Goal: Information Seeking & Learning: Find specific fact

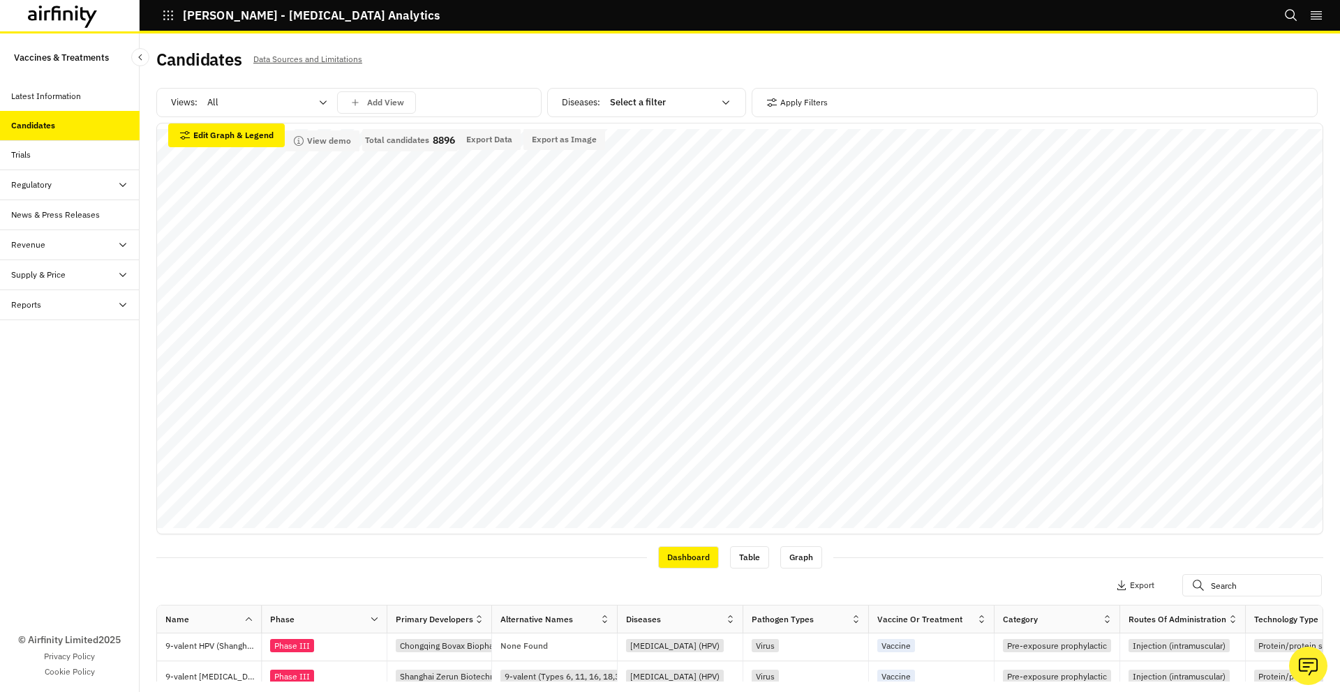
scroll to position [272, 0]
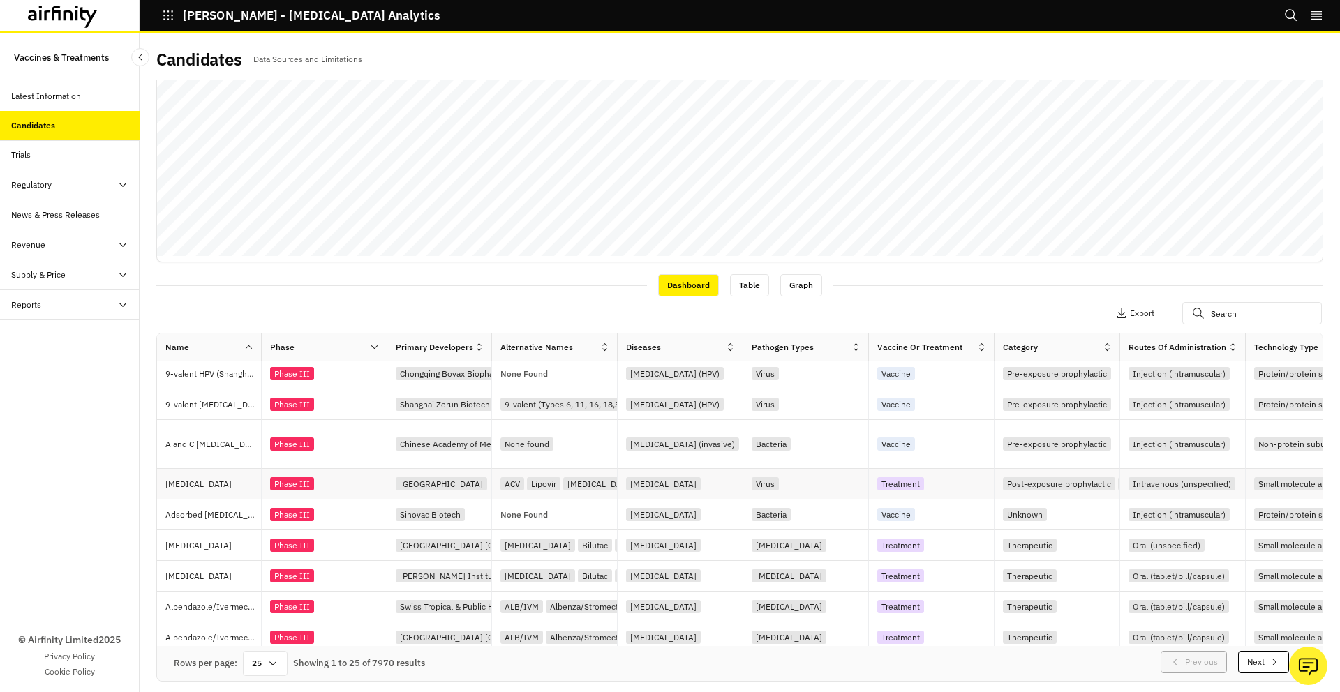
click at [233, 477] on p "Aciclovir" at bounding box center [213, 484] width 96 height 14
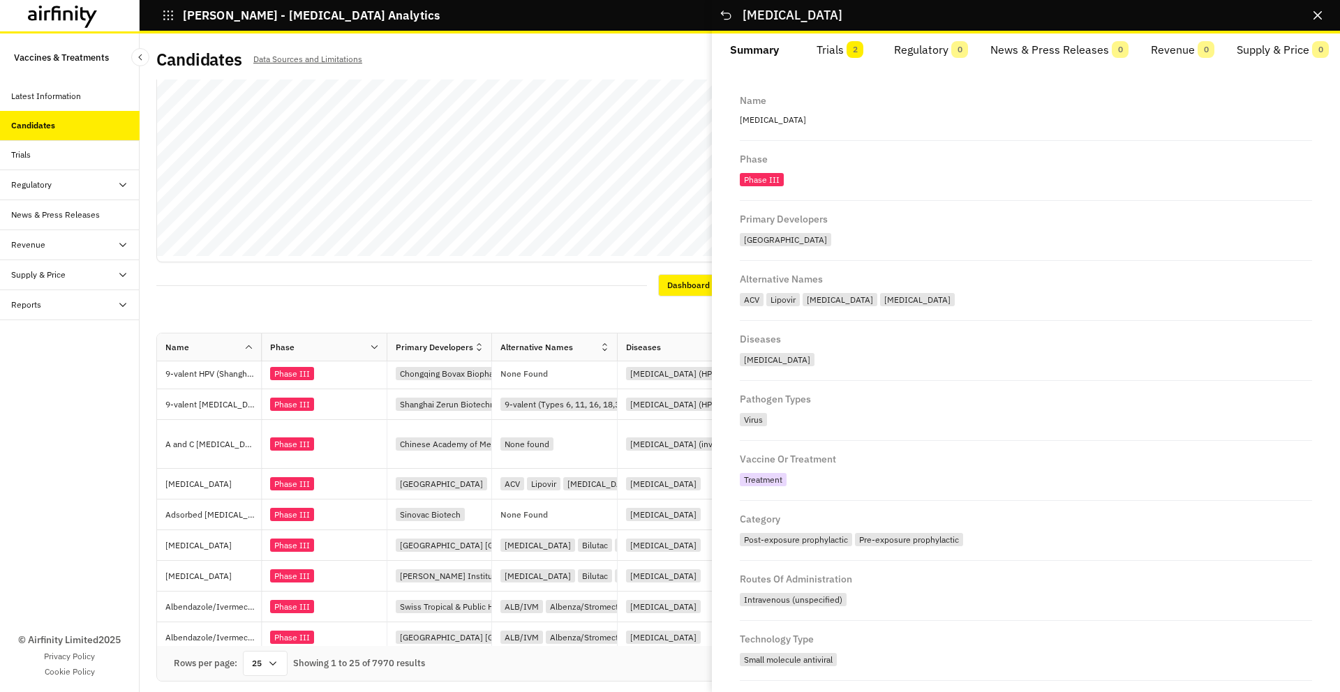
click at [766, 122] on p "Aciclovir" at bounding box center [1026, 120] width 572 height 18
copy p "Aciclovir"
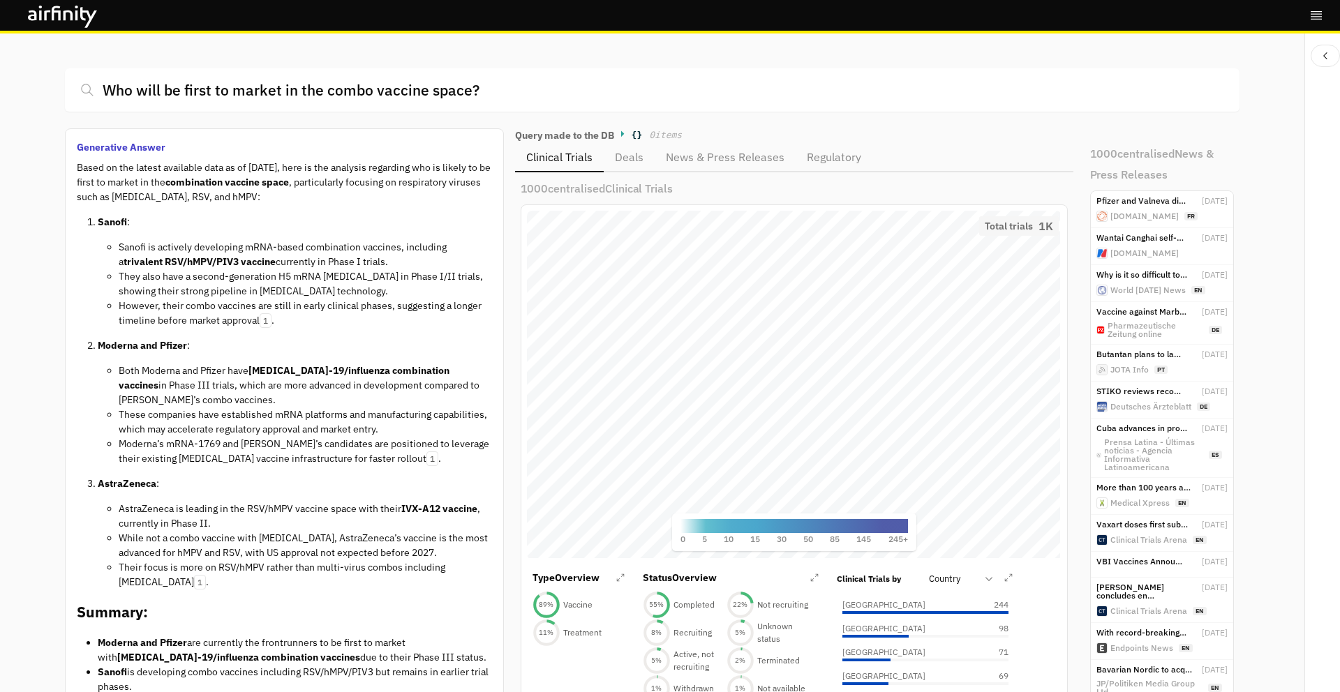
scroll to position [669, 546]
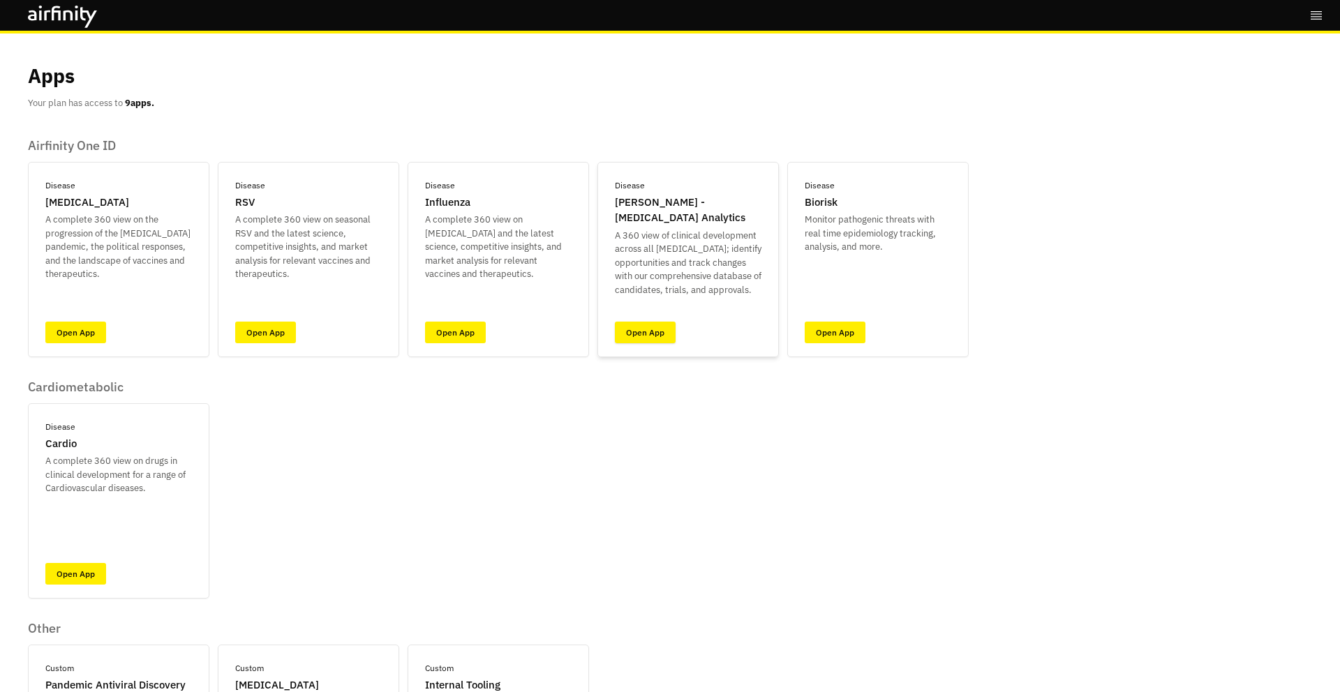
click at [644, 325] on link "Open App" at bounding box center [645, 333] width 61 height 22
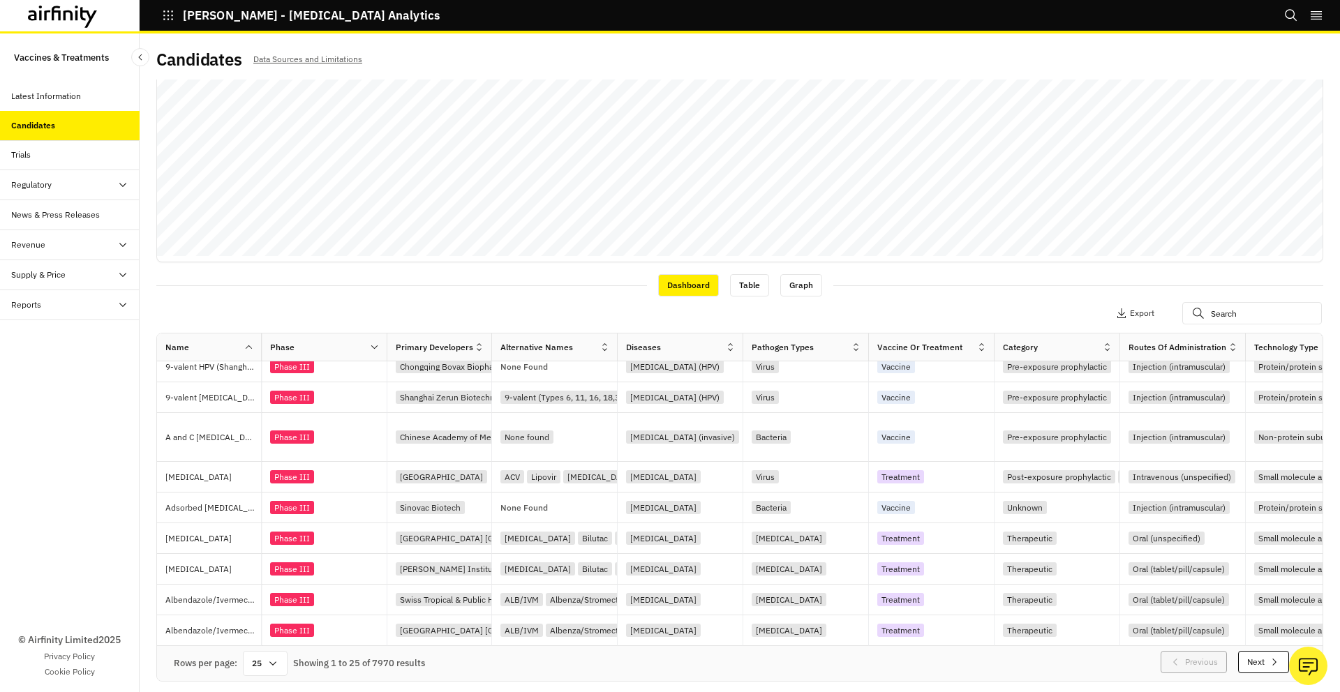
scroll to position [3, 0]
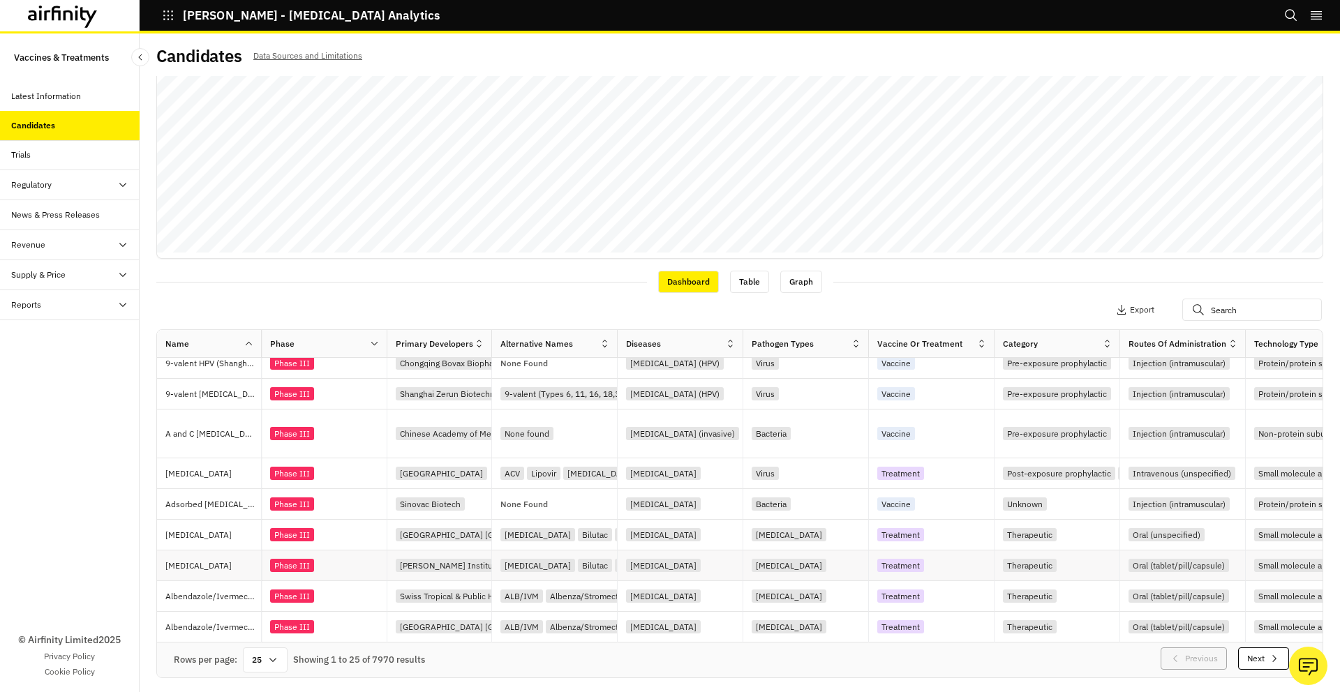
click at [213, 551] on div "Albendazole" at bounding box center [213, 566] width 96 height 30
click at [221, 536] on p "Albendazole" at bounding box center [213, 535] width 96 height 14
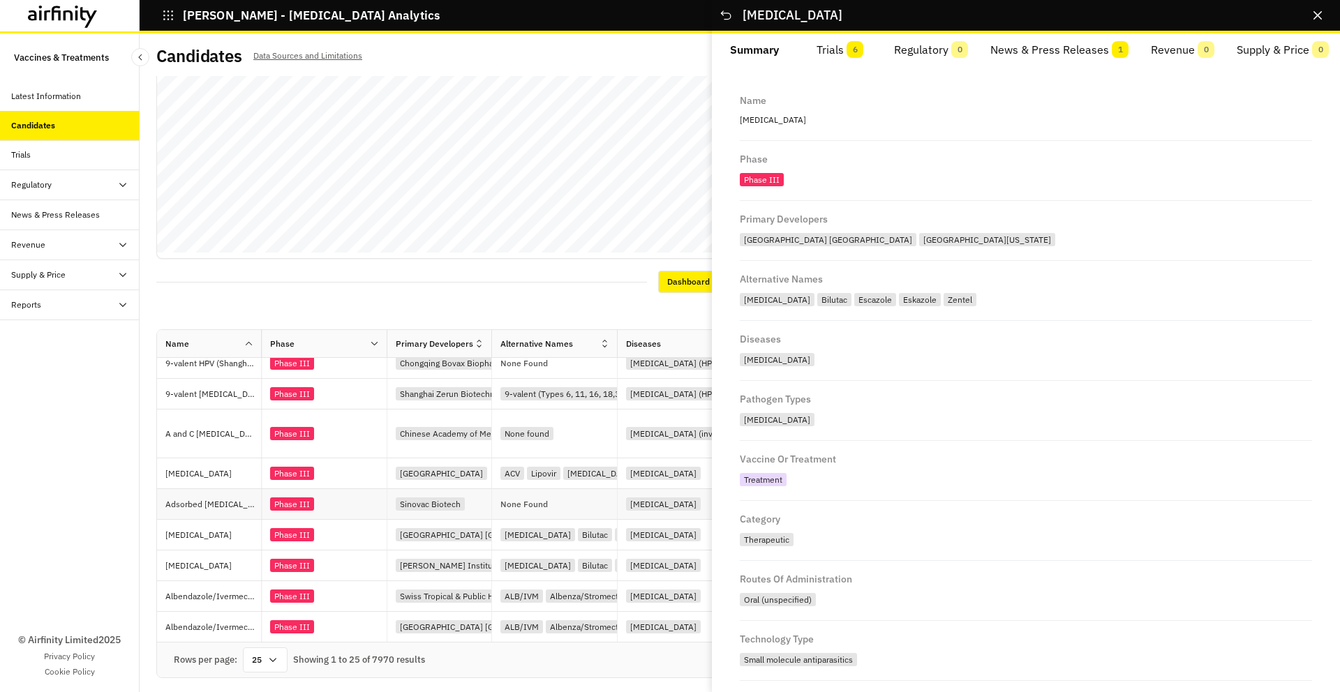
click at [230, 489] on div "Adsorbed tetanus vaccine" at bounding box center [213, 504] width 96 height 30
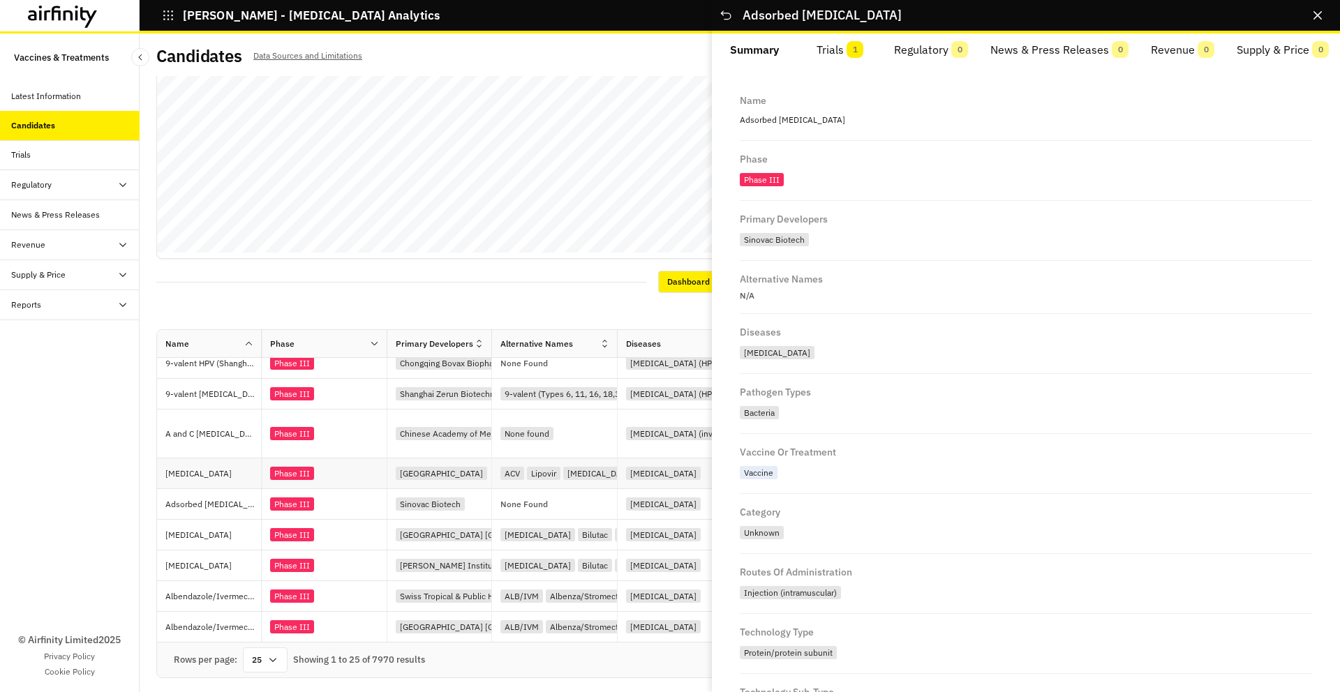
click at [233, 478] on div "Aciclovir" at bounding box center [213, 474] width 96 height 30
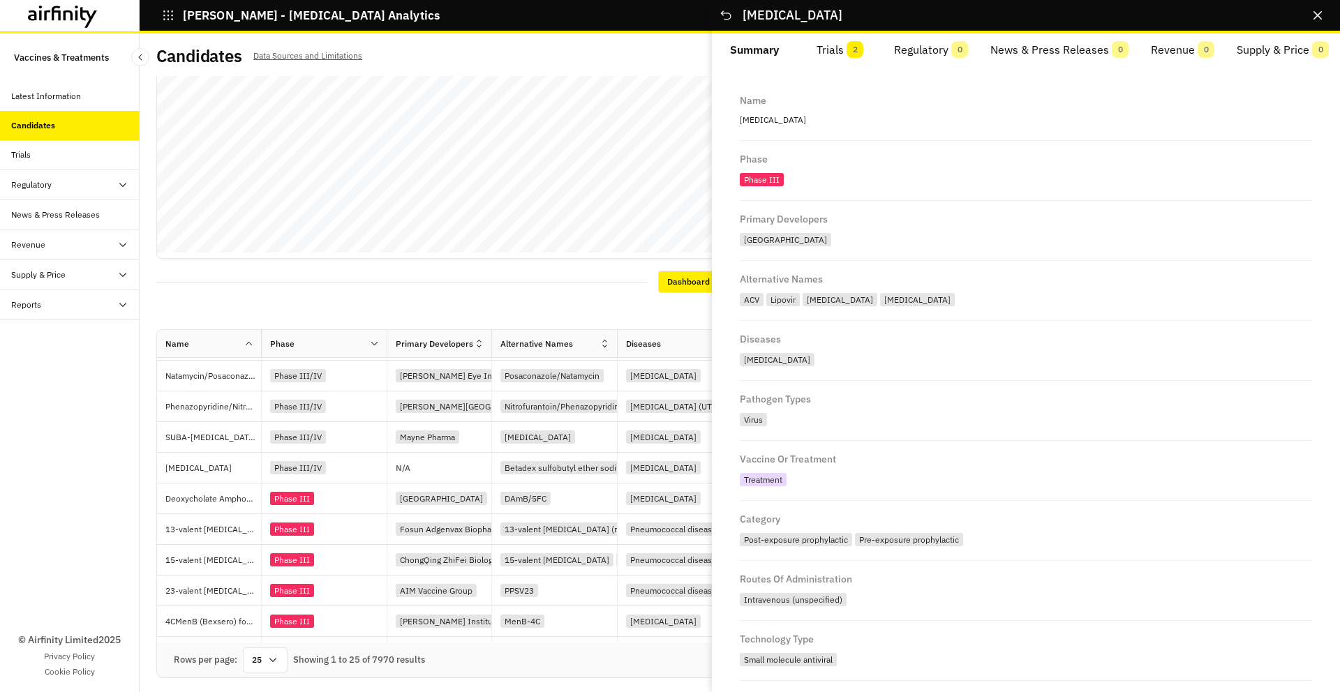
scroll to position [193, 0]
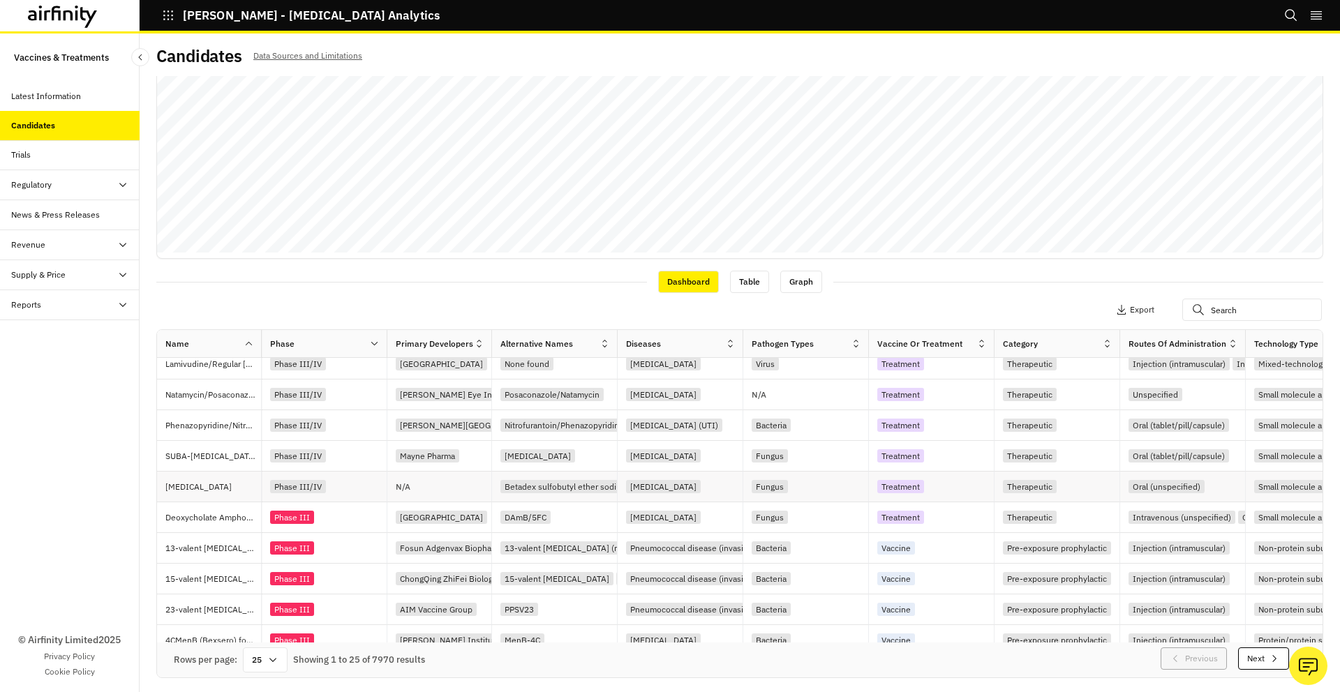
click at [228, 491] on p "Voriconazole" at bounding box center [213, 487] width 96 height 14
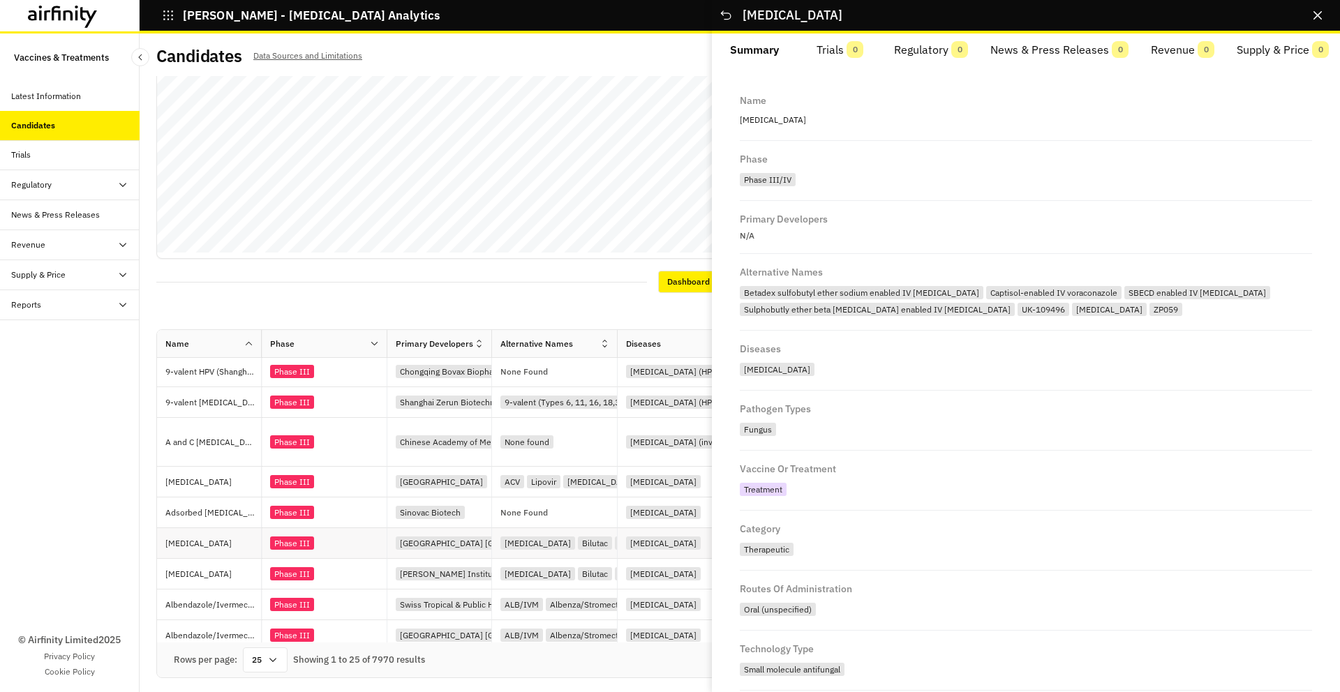
scroll to position [505, 0]
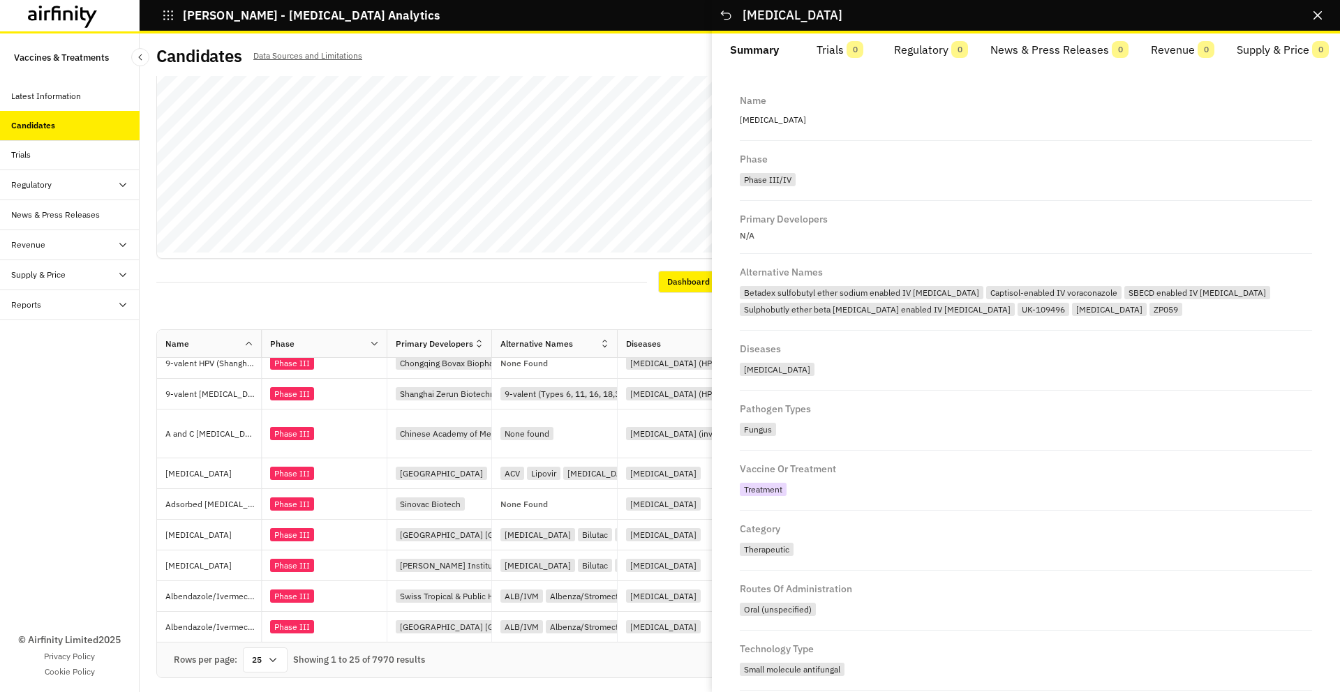
click at [275, 666] on div "25" at bounding box center [265, 660] width 45 height 25
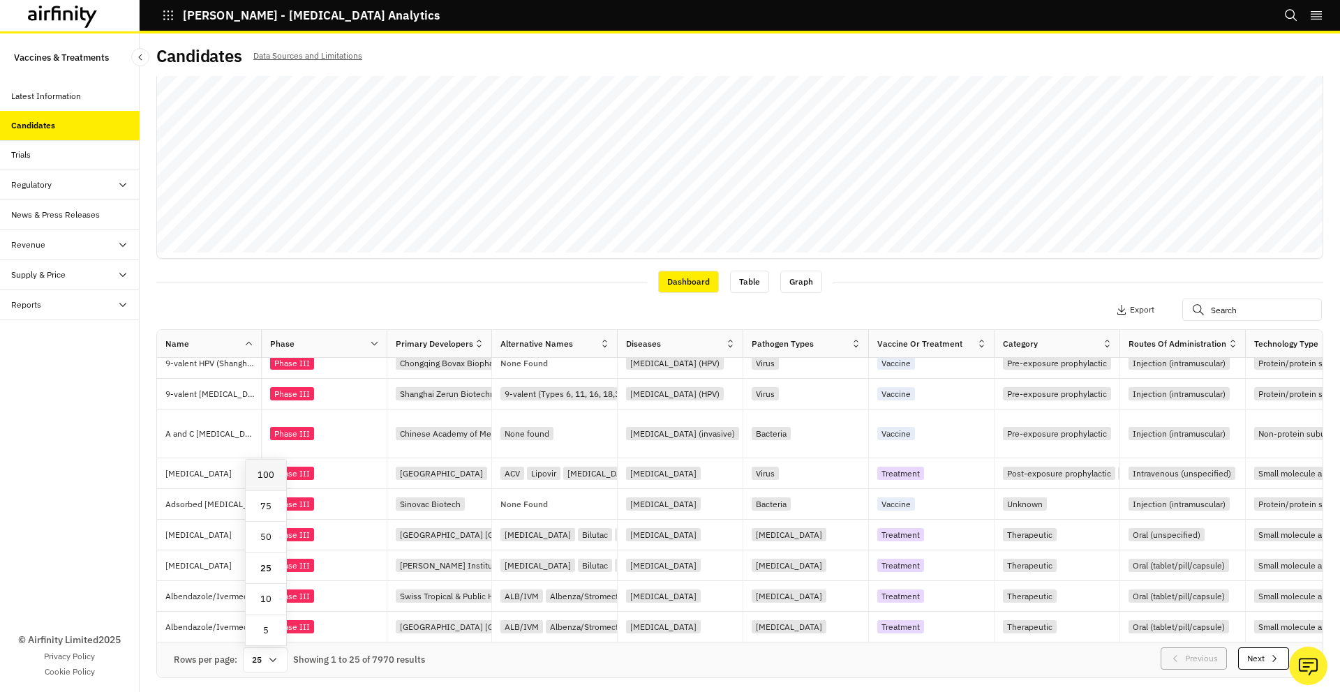
click at [280, 483] on div "100" at bounding box center [266, 475] width 40 height 31
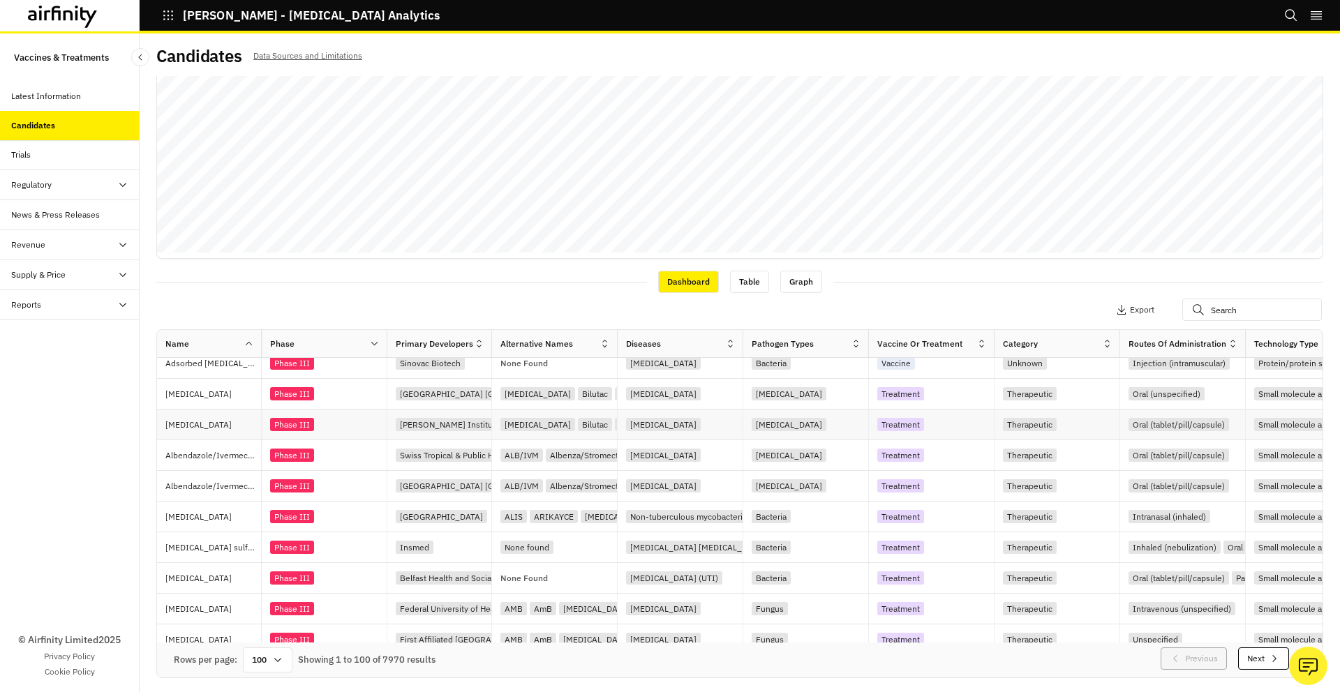
scroll to position [646, 0]
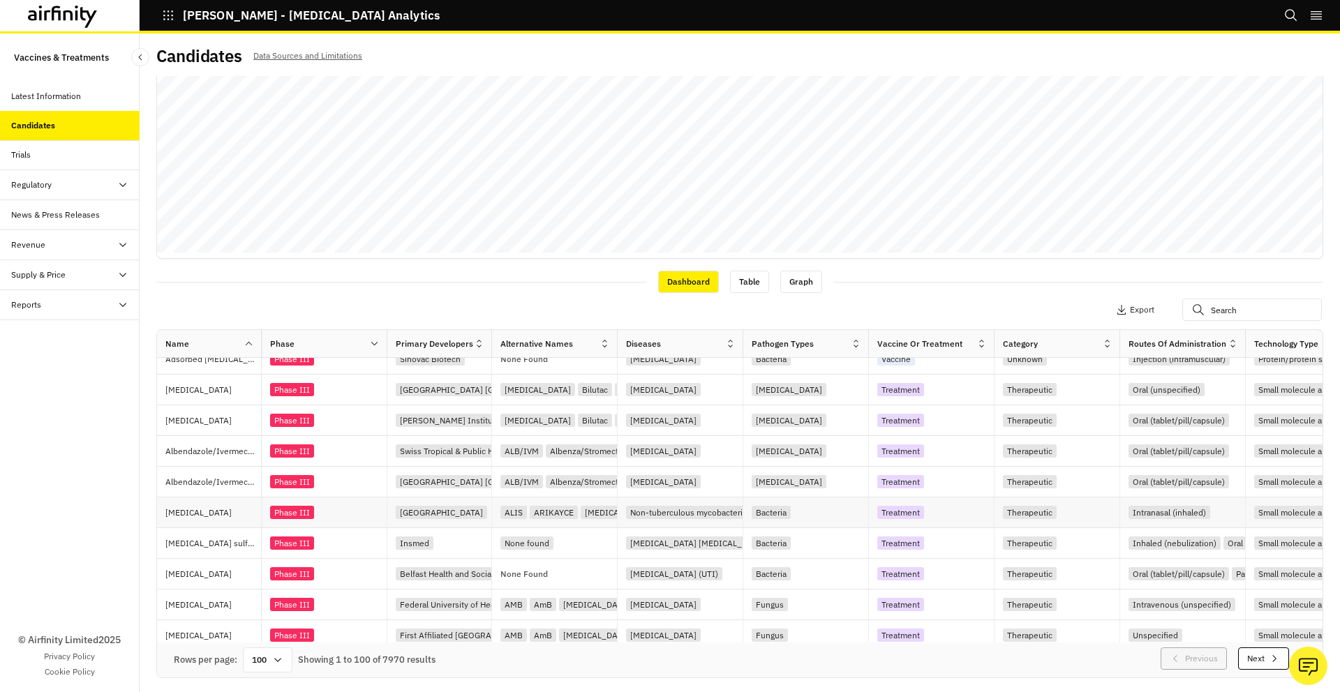
click at [225, 517] on p "Amikacin" at bounding box center [213, 513] width 96 height 14
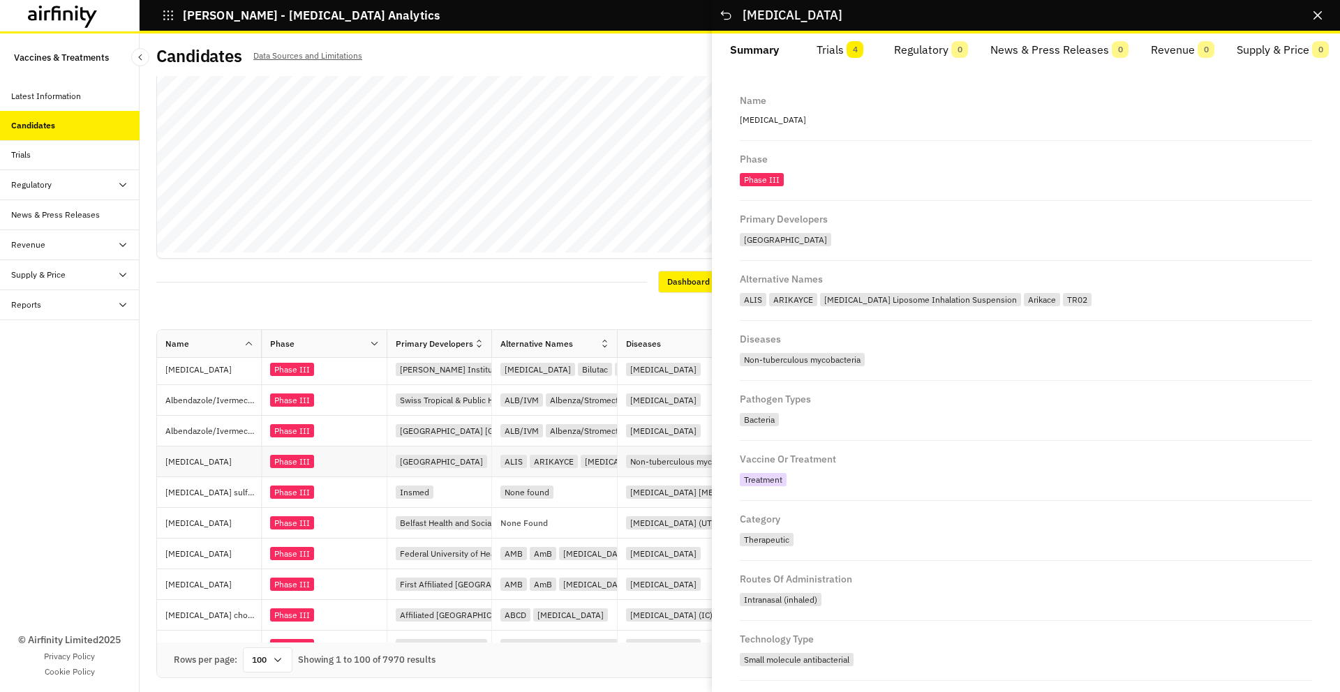
scroll to position [698, 0]
click at [225, 517] on p "Amoxicillin" at bounding box center [213, 523] width 96 height 14
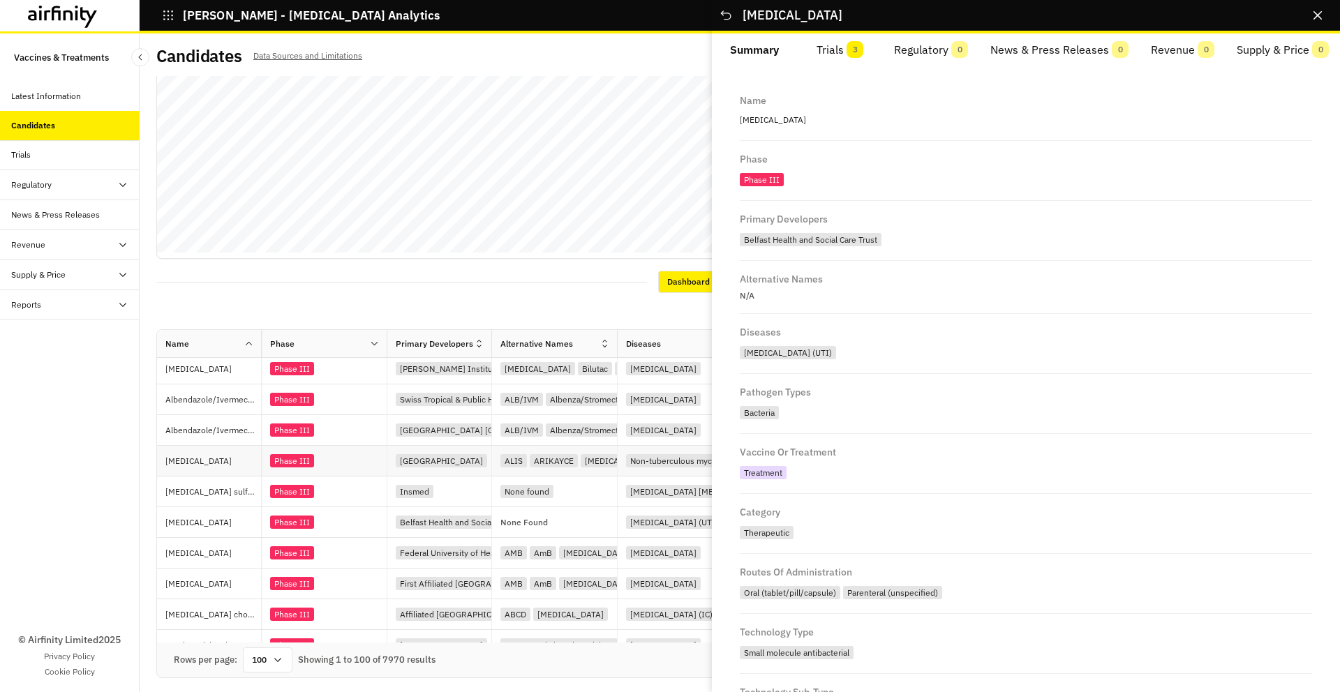
scroll to position [743, 0]
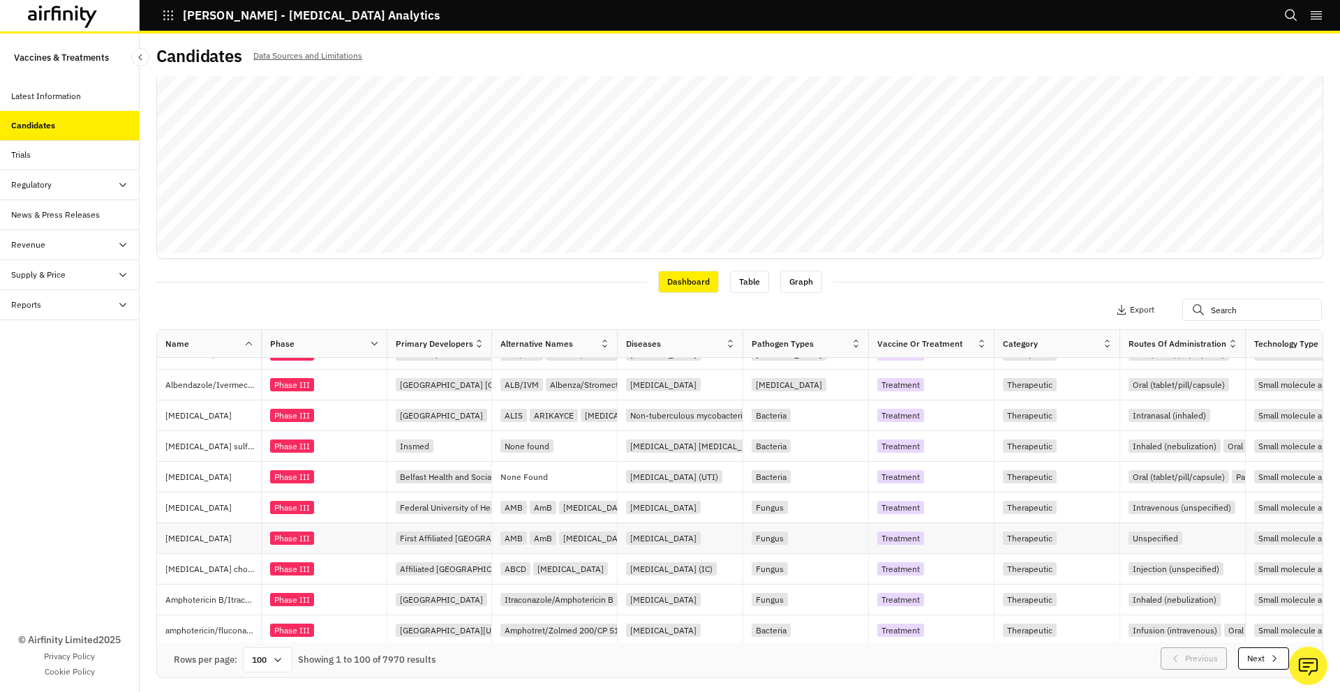
click at [223, 539] on p "Amphotericin B" at bounding box center [213, 539] width 96 height 14
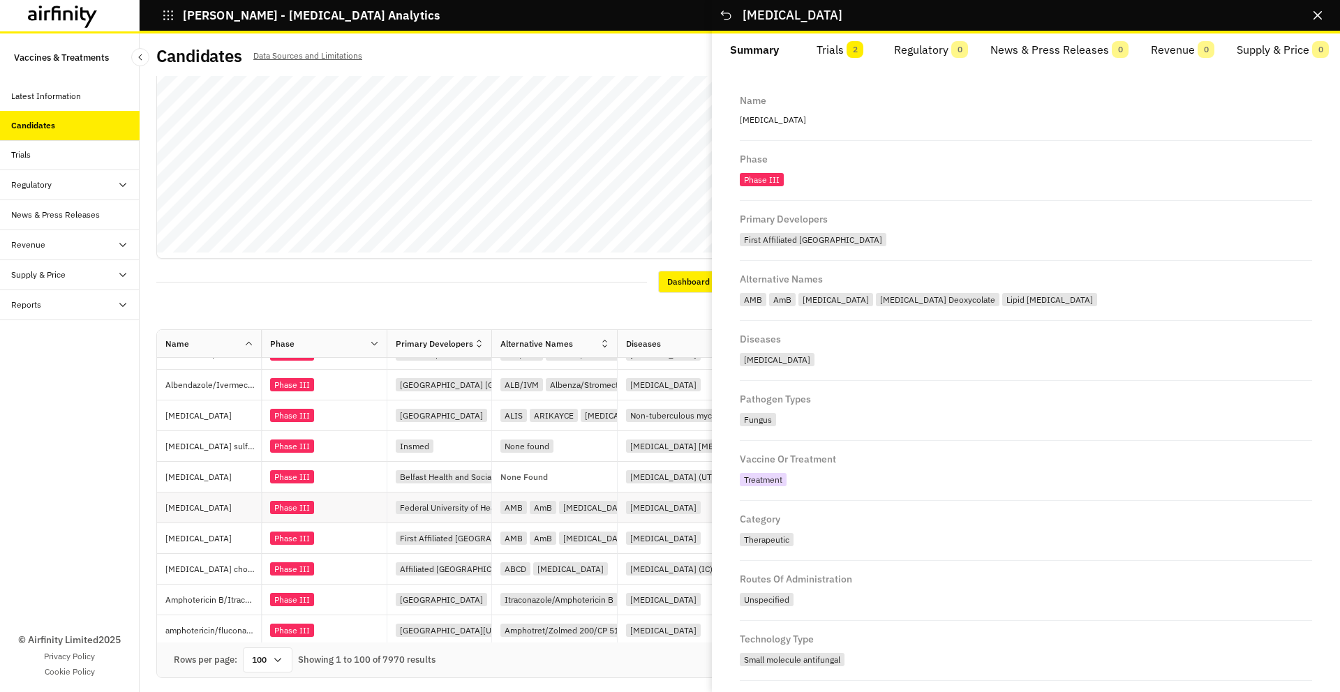
click at [235, 502] on p "Amphotericin B" at bounding box center [213, 508] width 96 height 14
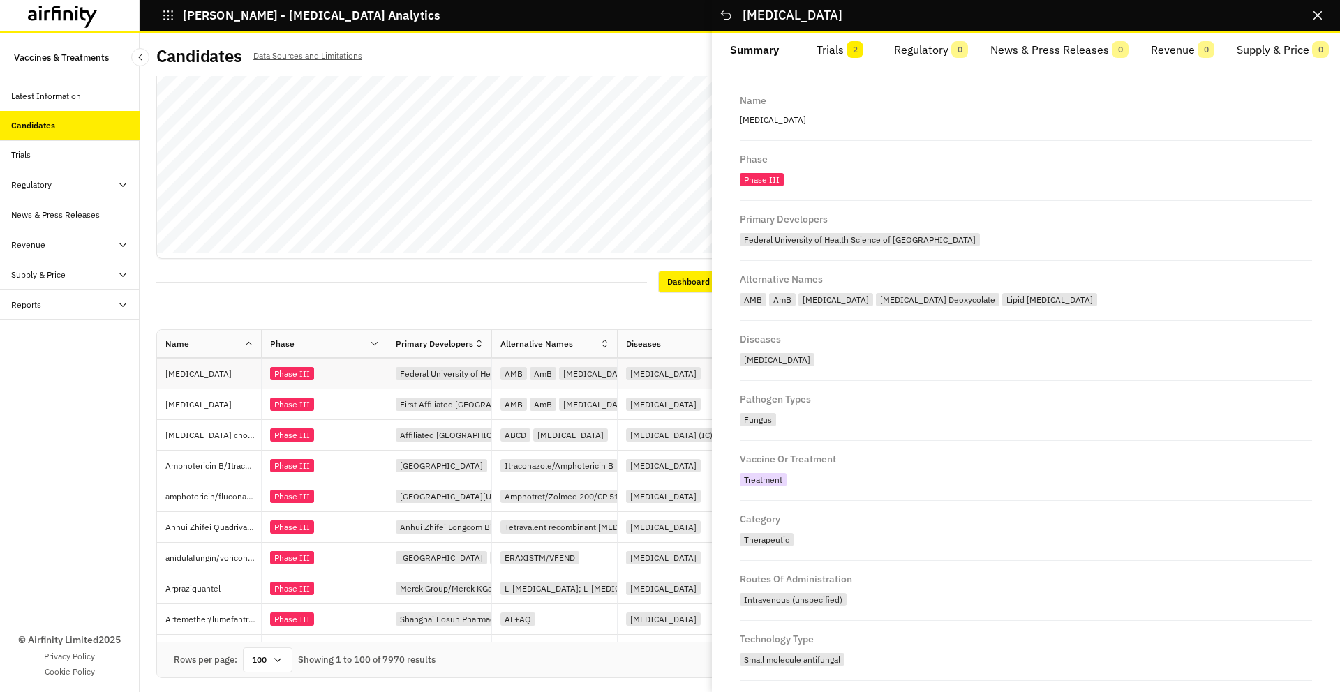
scroll to position [889, 0]
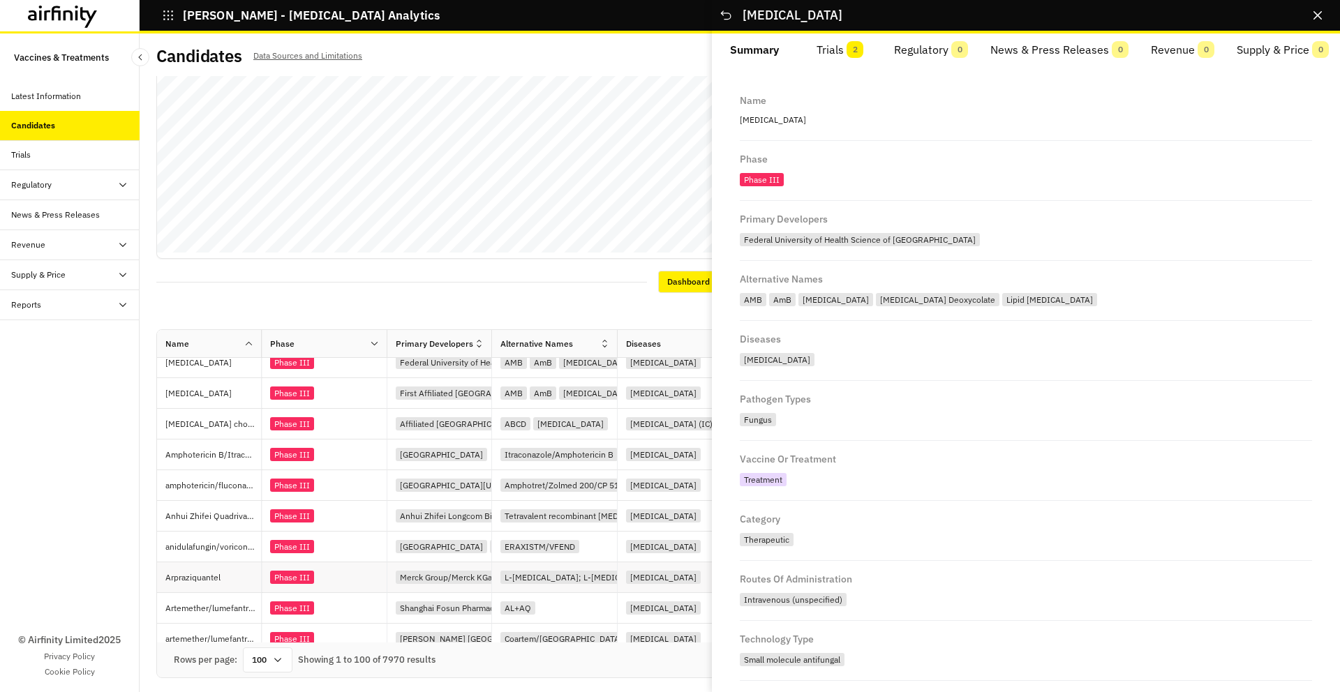
click at [226, 567] on div "Arpraziquantel" at bounding box center [213, 578] width 96 height 30
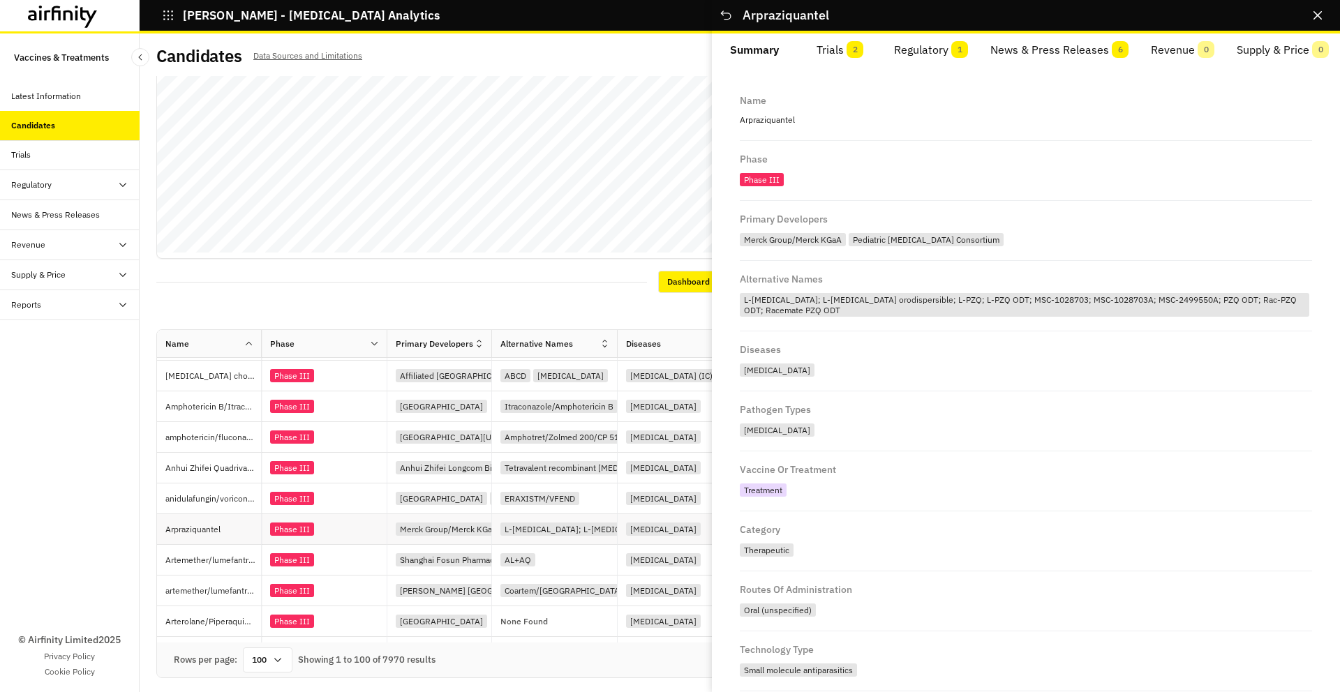
scroll to position [937, 0]
click at [768, 117] on p "Arpraziquantel" at bounding box center [1026, 120] width 572 height 18
copy p "Arpraziquantel"
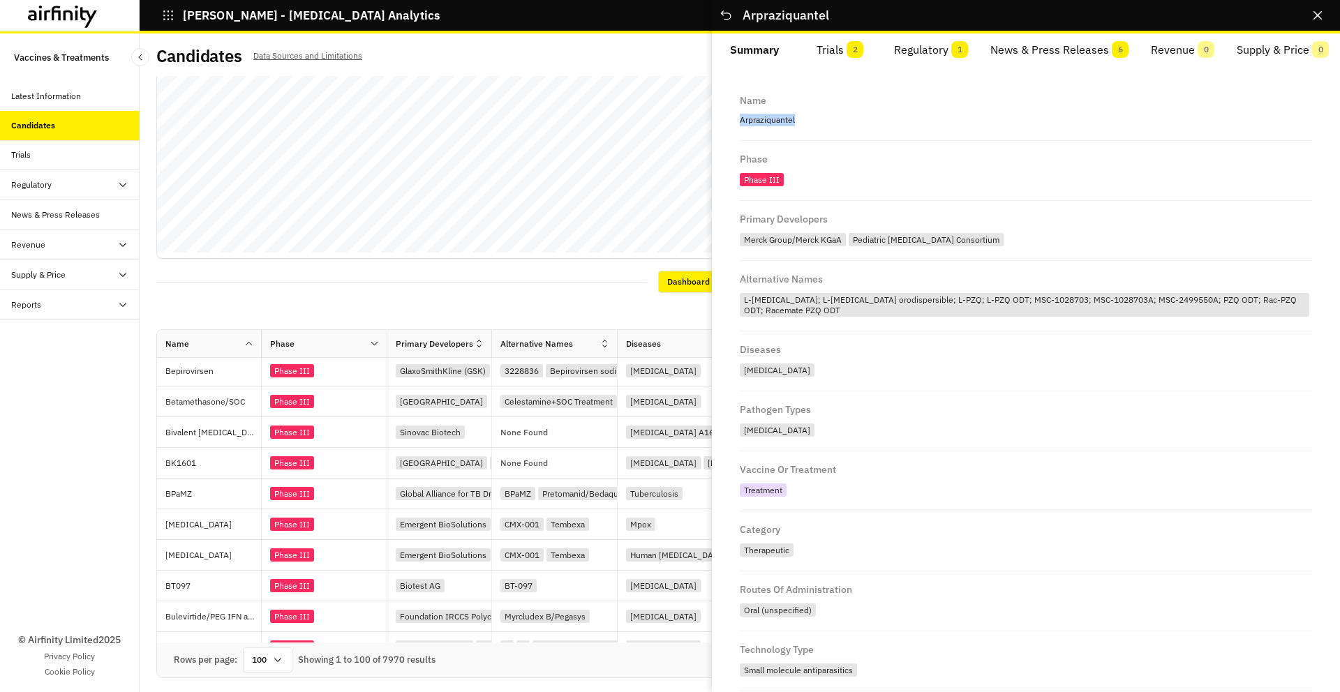
scroll to position [1926, 0]
click at [239, 461] on p "BK1601" at bounding box center [213, 461] width 96 height 14
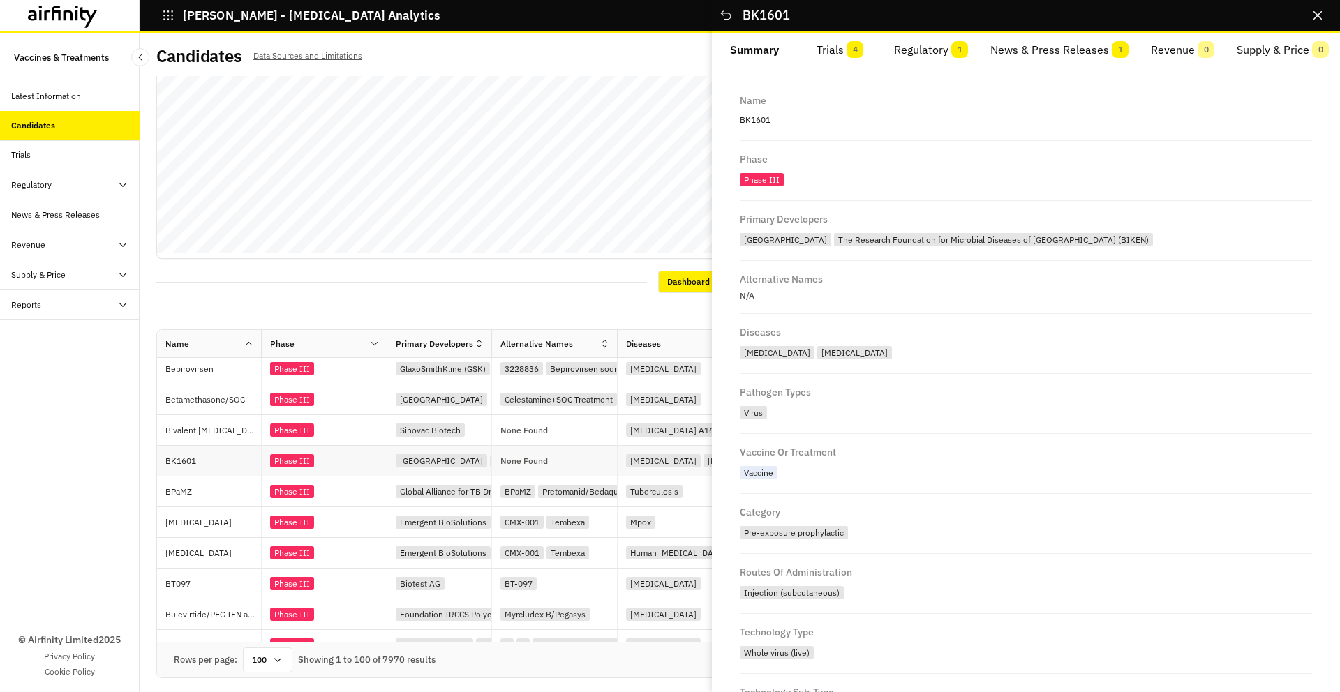
scroll to position [1878, 0]
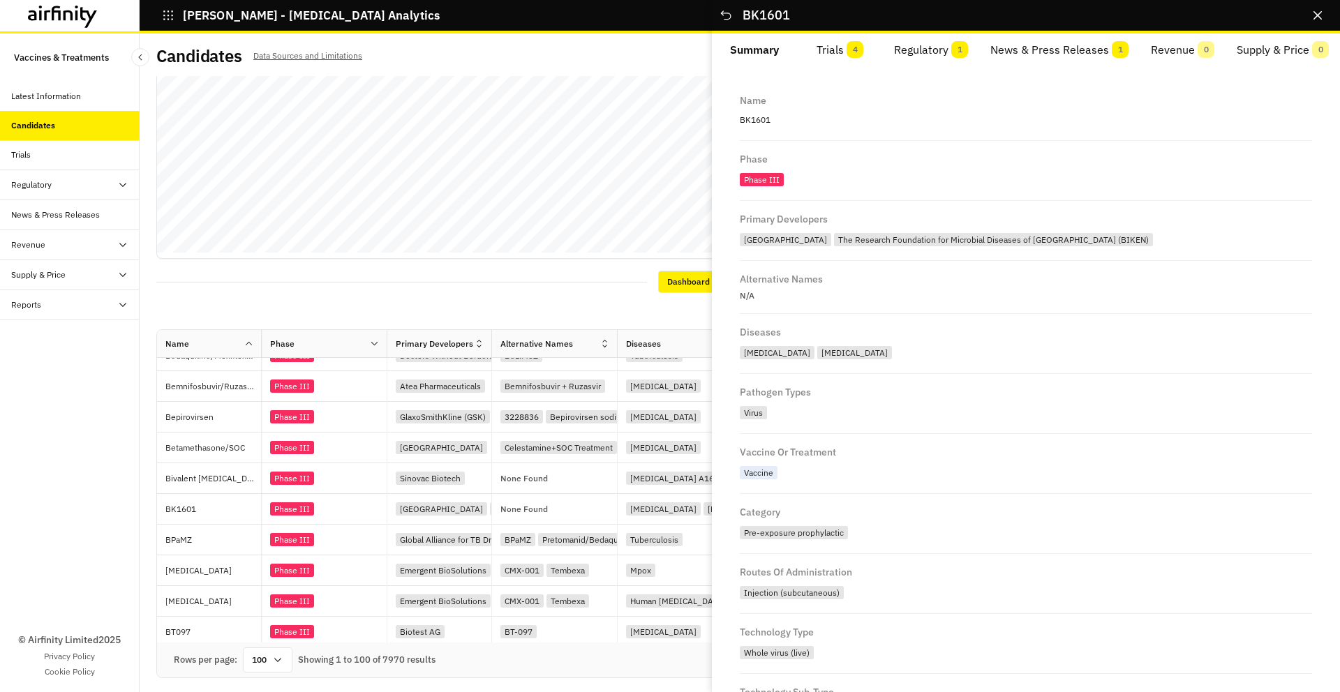
click at [765, 122] on p "BK1601" at bounding box center [1026, 120] width 572 height 18
copy p "BK1601"
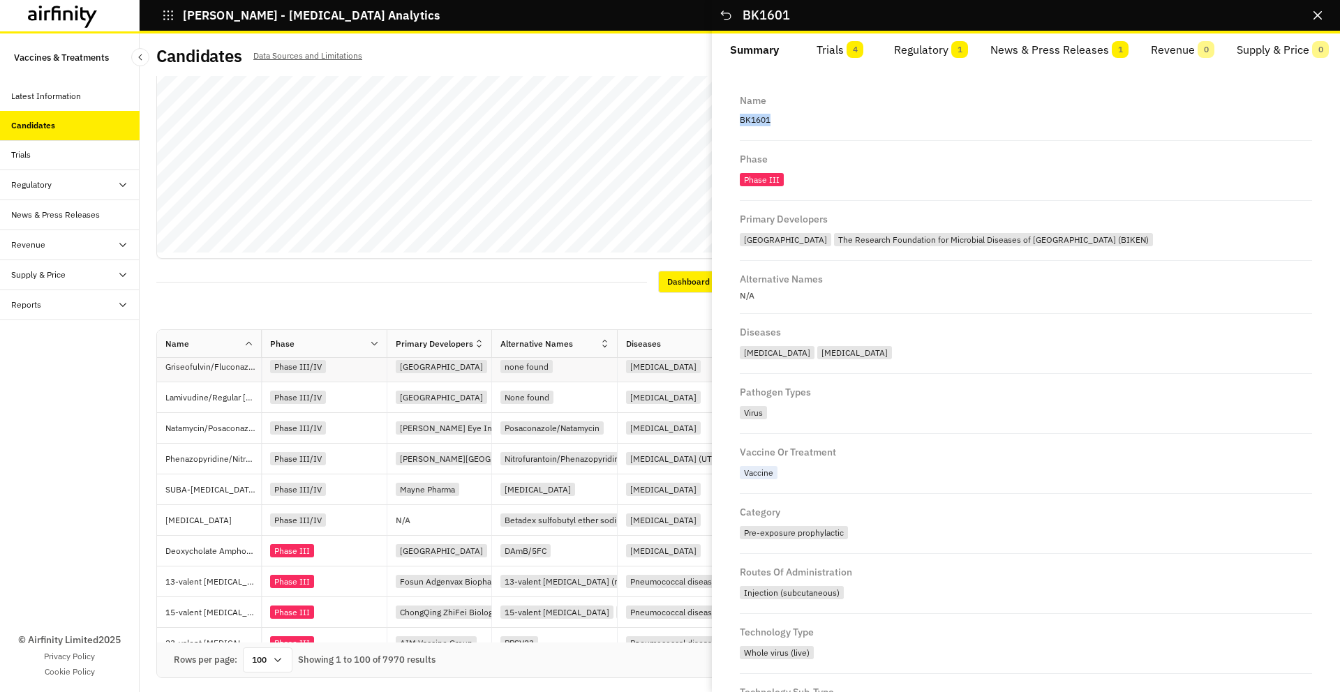
scroll to position [165, 0]
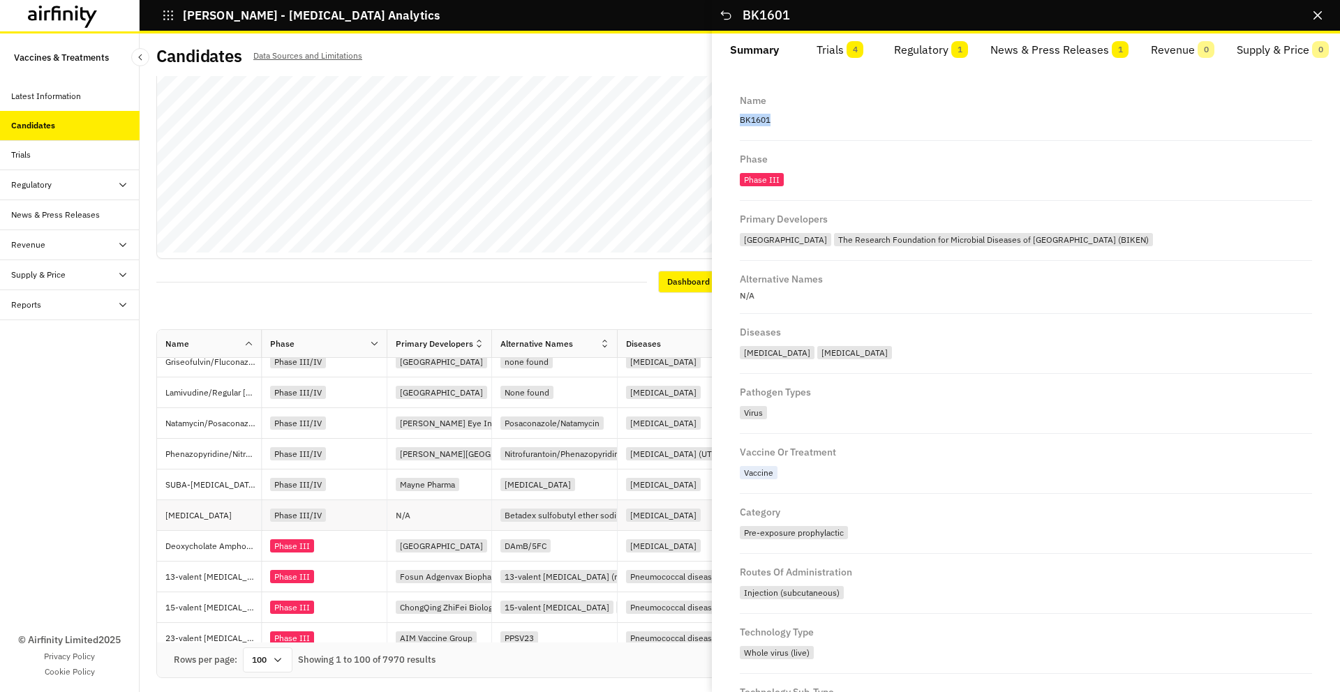
click at [215, 519] on p "Voriconazole" at bounding box center [213, 516] width 96 height 14
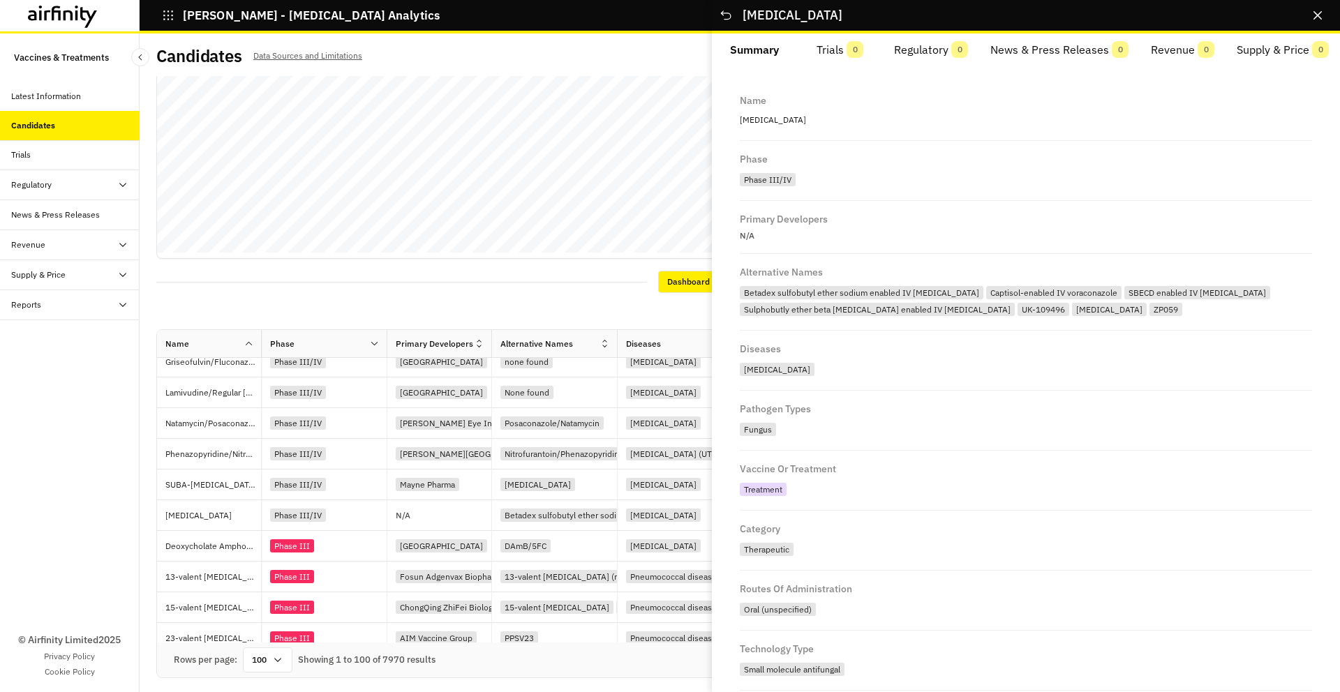
click at [755, 121] on p "Voriconazole" at bounding box center [1026, 120] width 572 height 18
copy p "Voriconazole"
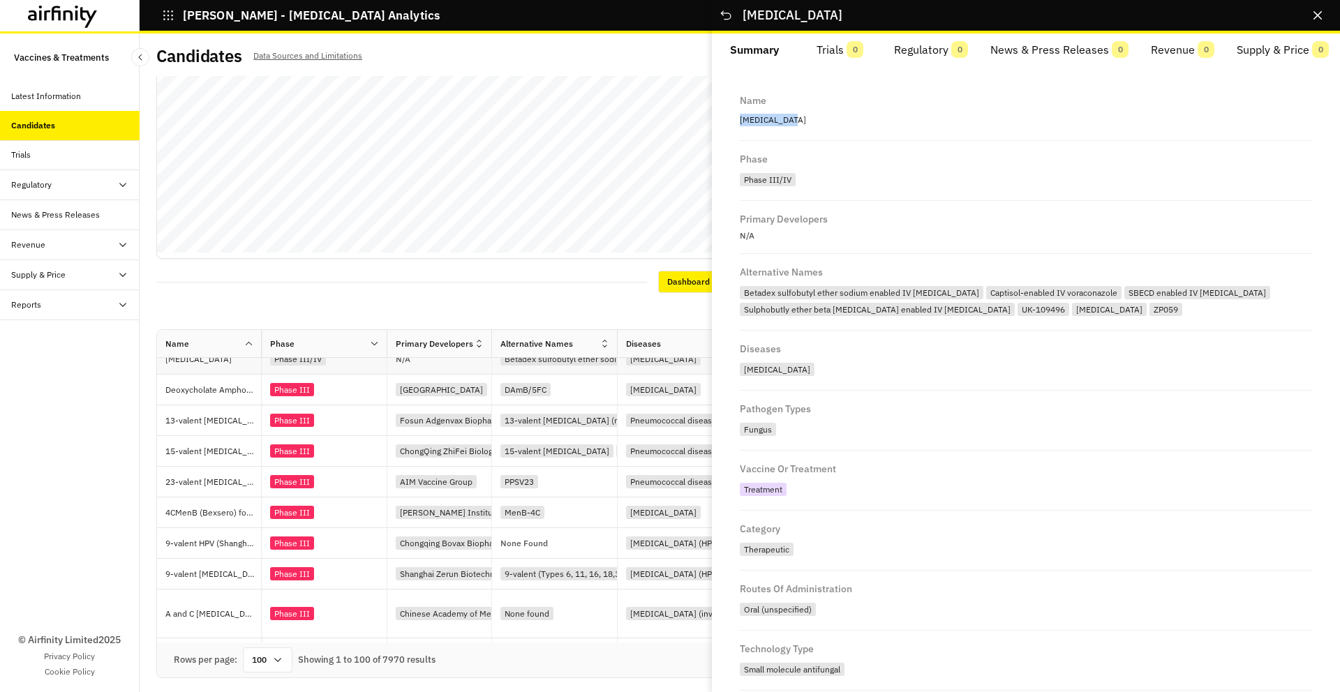
scroll to position [458, 0]
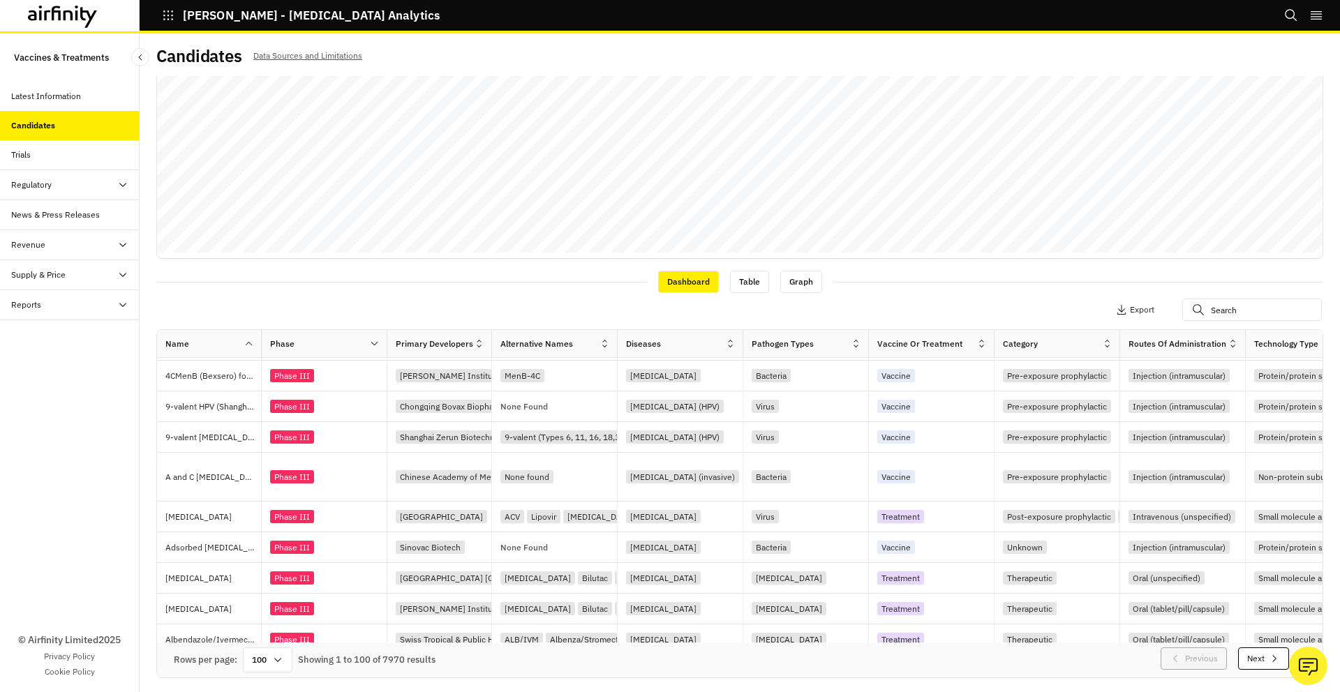
click at [234, 519] on p "Aciclovir" at bounding box center [213, 517] width 96 height 14
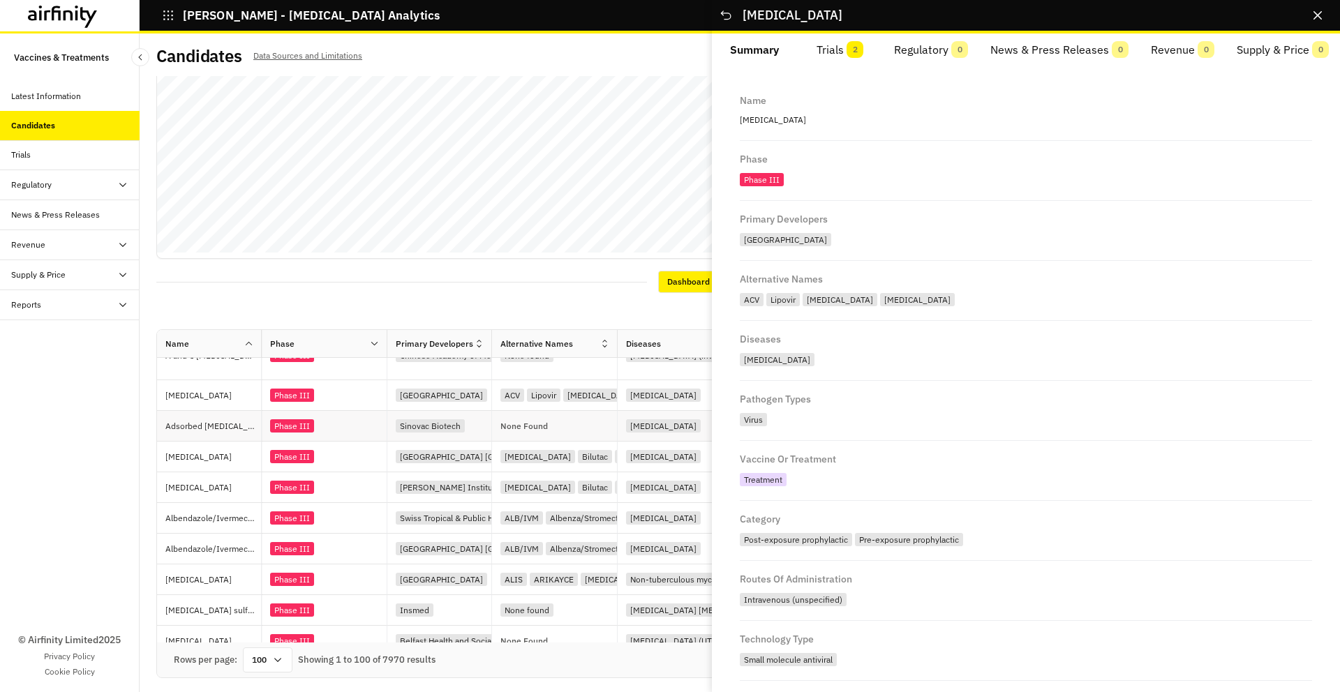
scroll to position [587, 0]
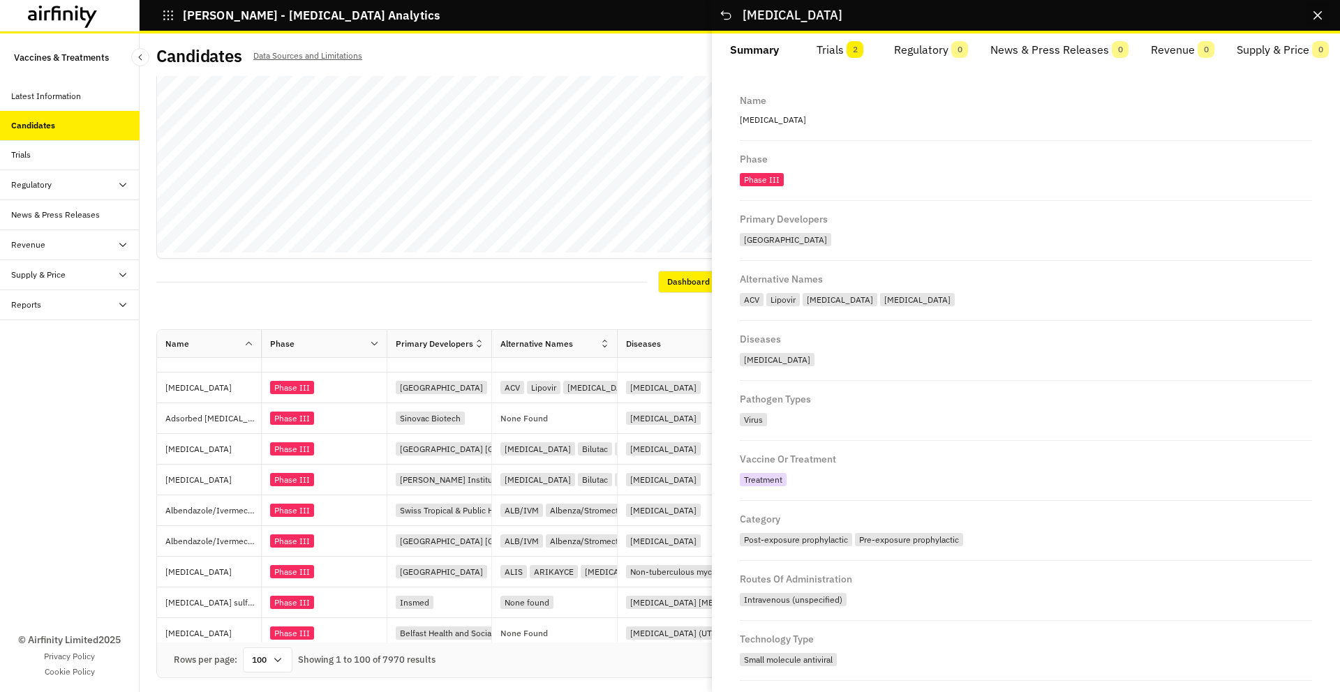
click at [1321, 22] on button "Close" at bounding box center [1318, 15] width 22 height 22
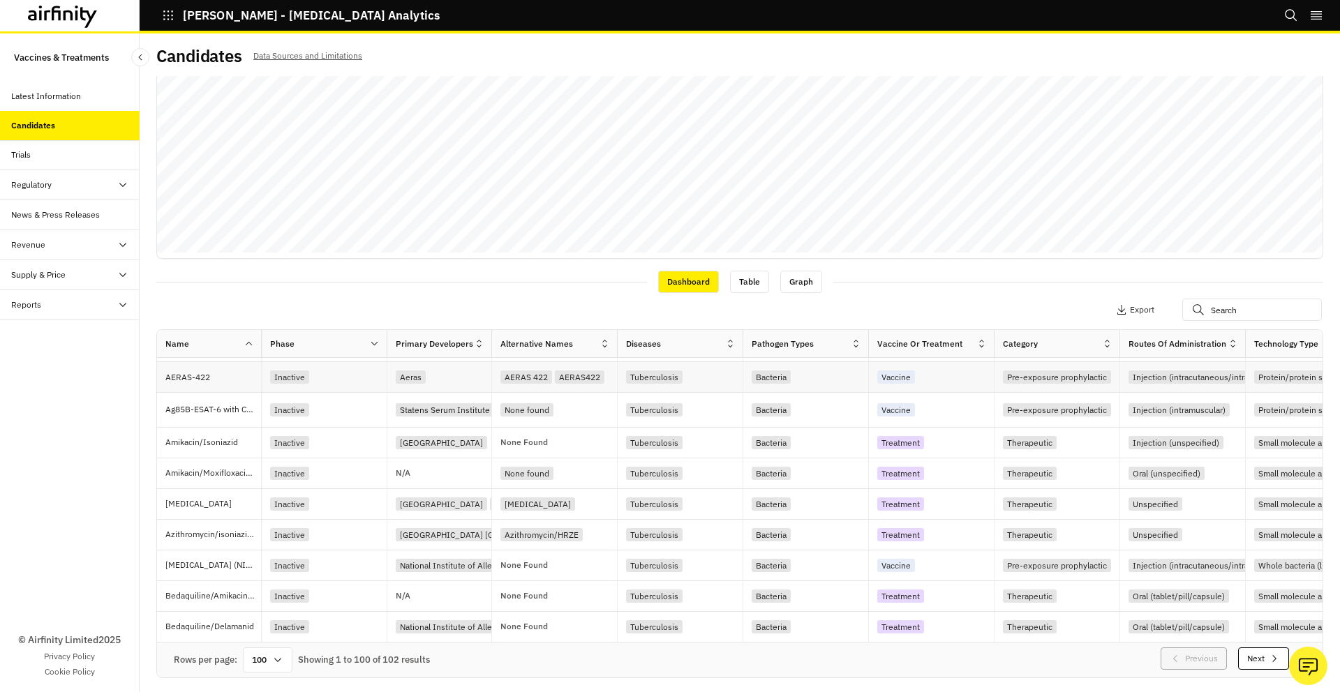
scroll to position [226, 0]
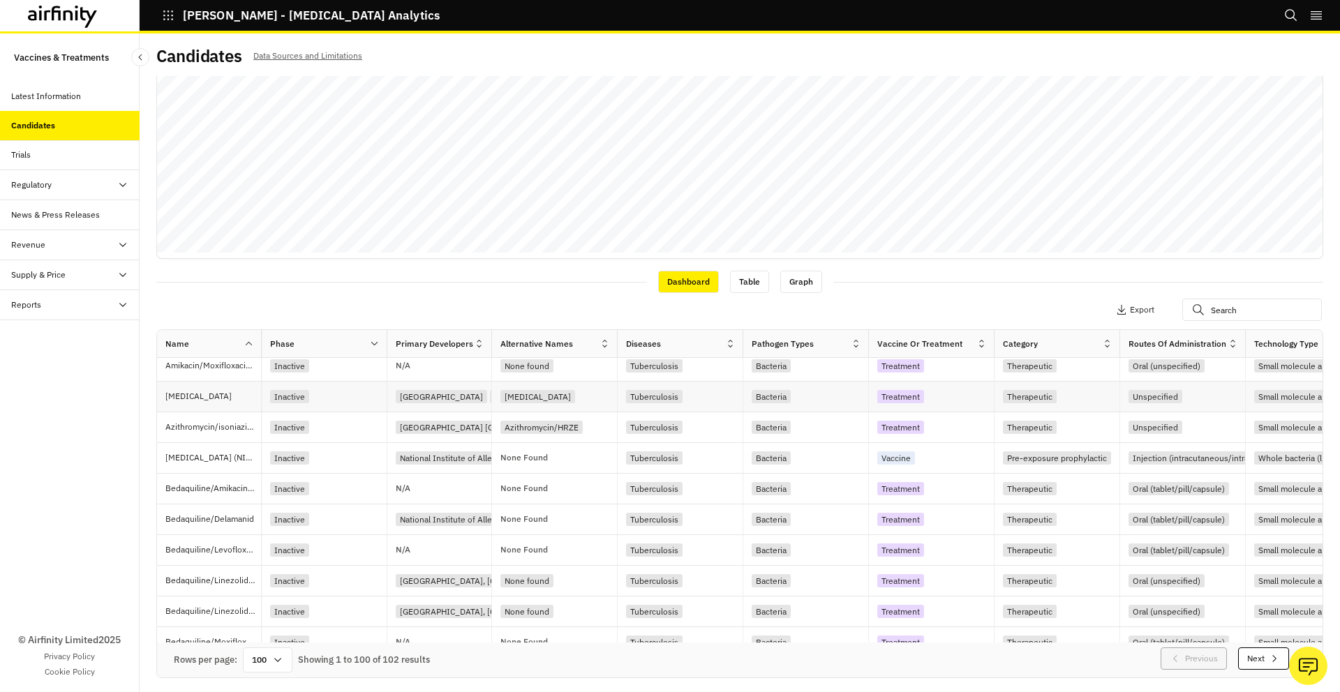
click at [234, 395] on p "Auranofin" at bounding box center [213, 396] width 96 height 14
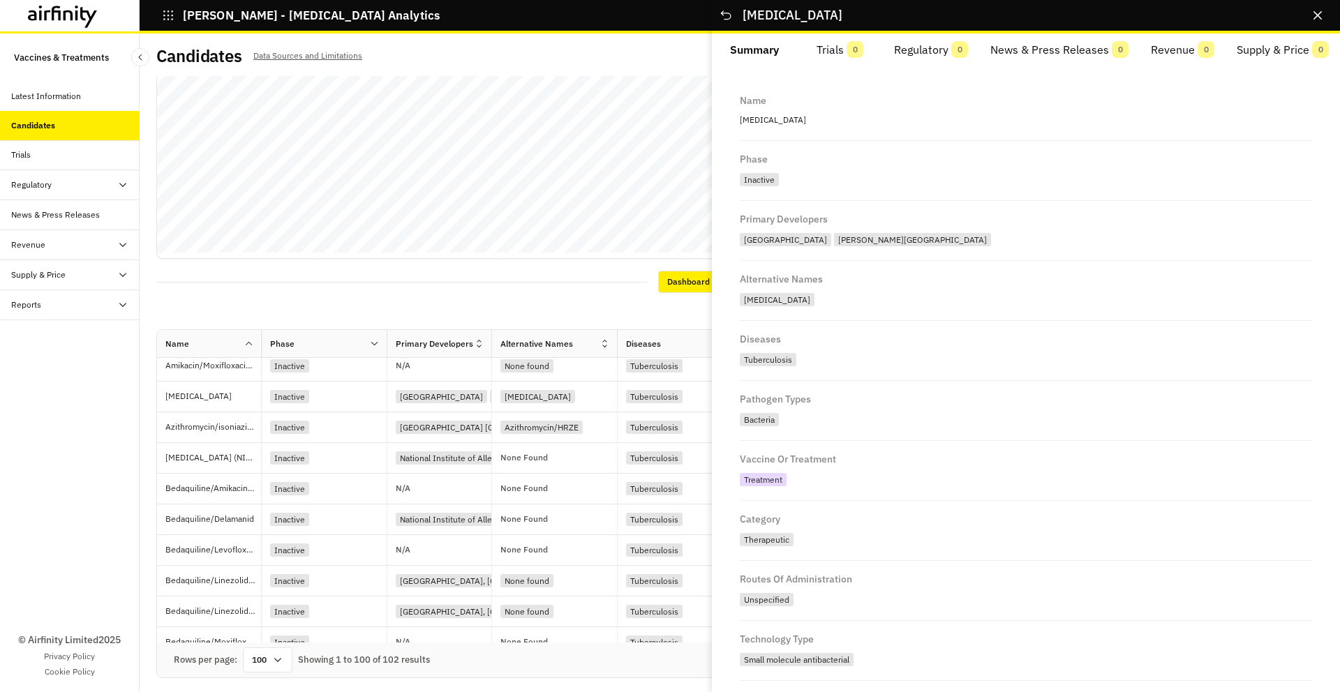
click at [762, 121] on p "Auranofin" at bounding box center [1026, 120] width 572 height 18
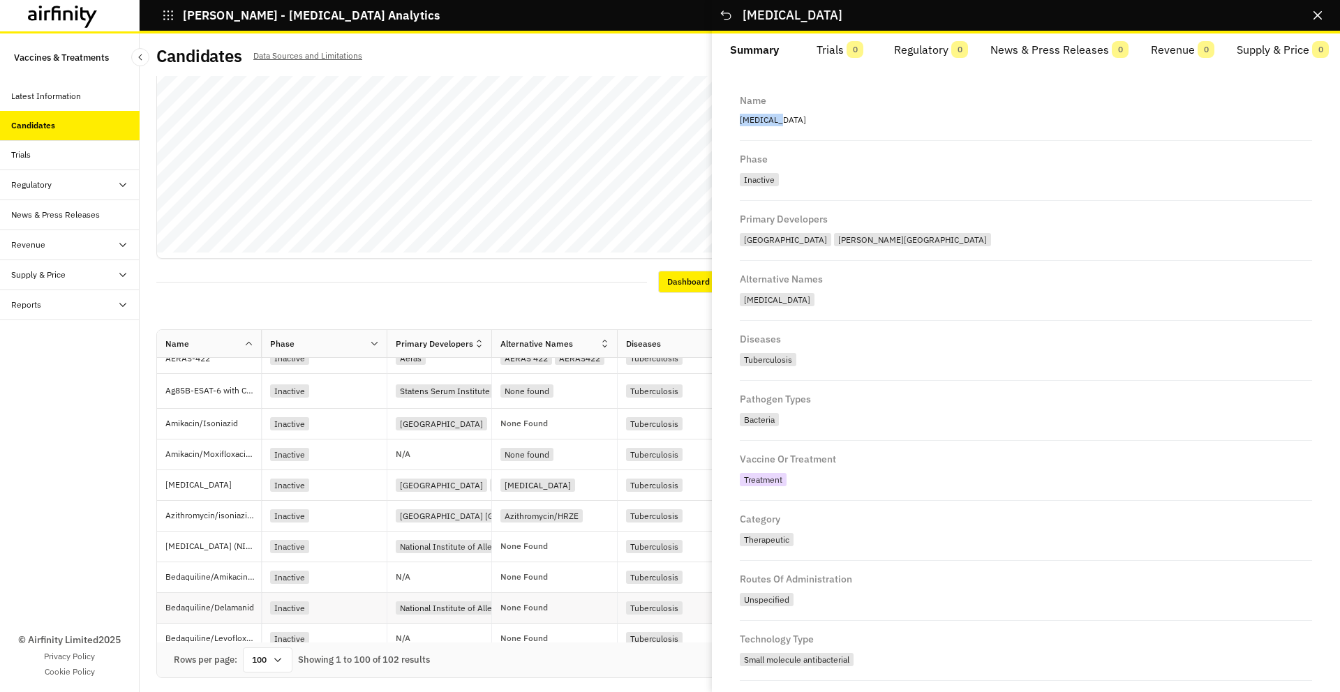
scroll to position [0, 0]
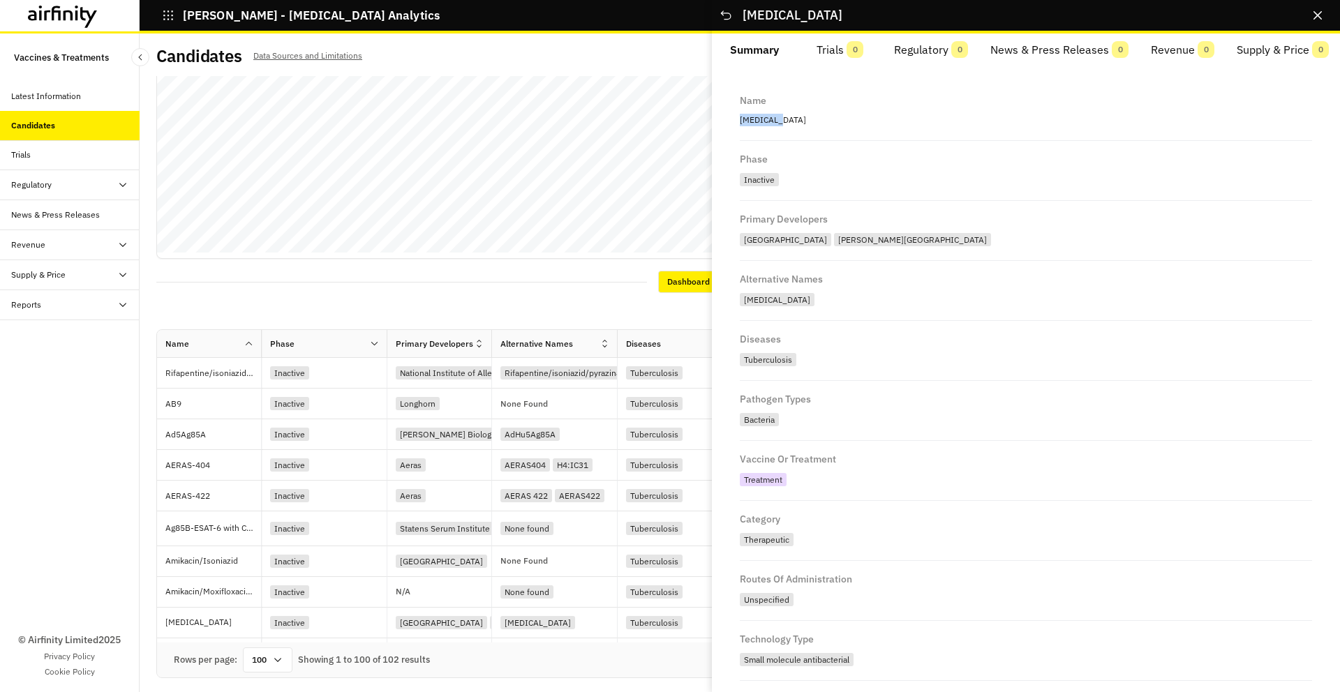
click at [372, 349] on div at bounding box center [377, 344] width 17 height 17
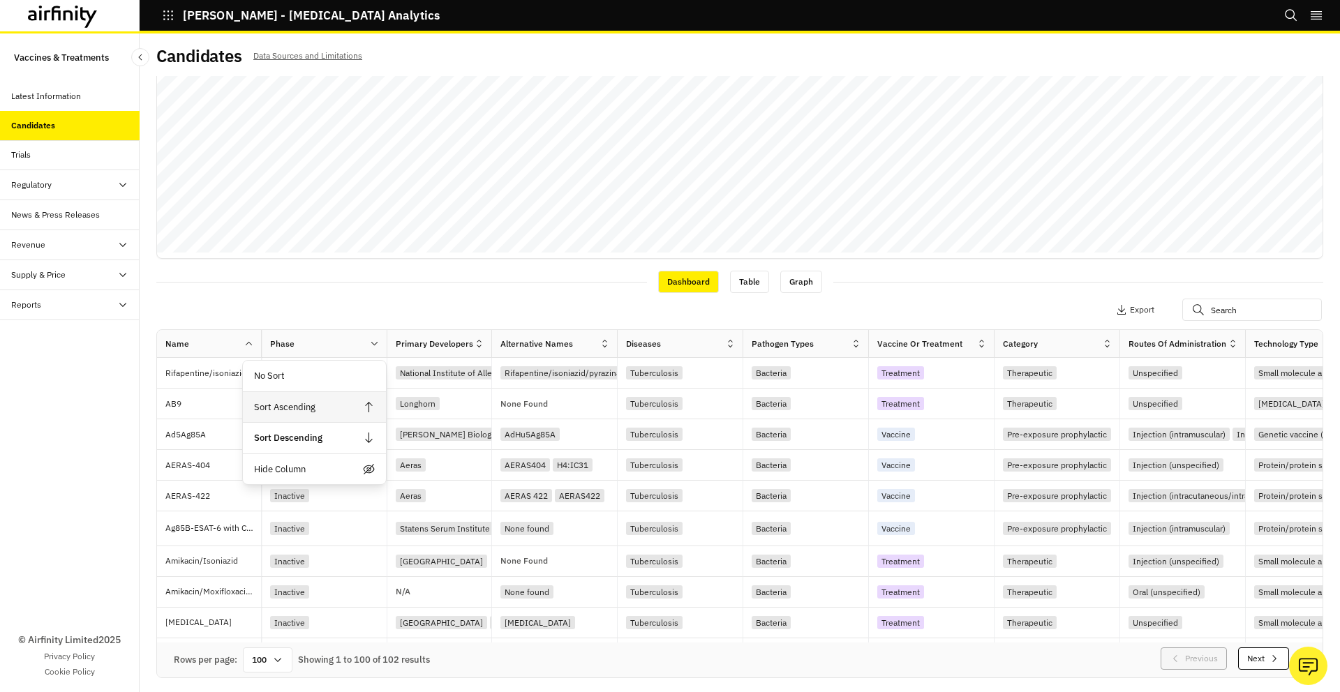
click at [319, 405] on div "Sort Ascending" at bounding box center [314, 407] width 143 height 31
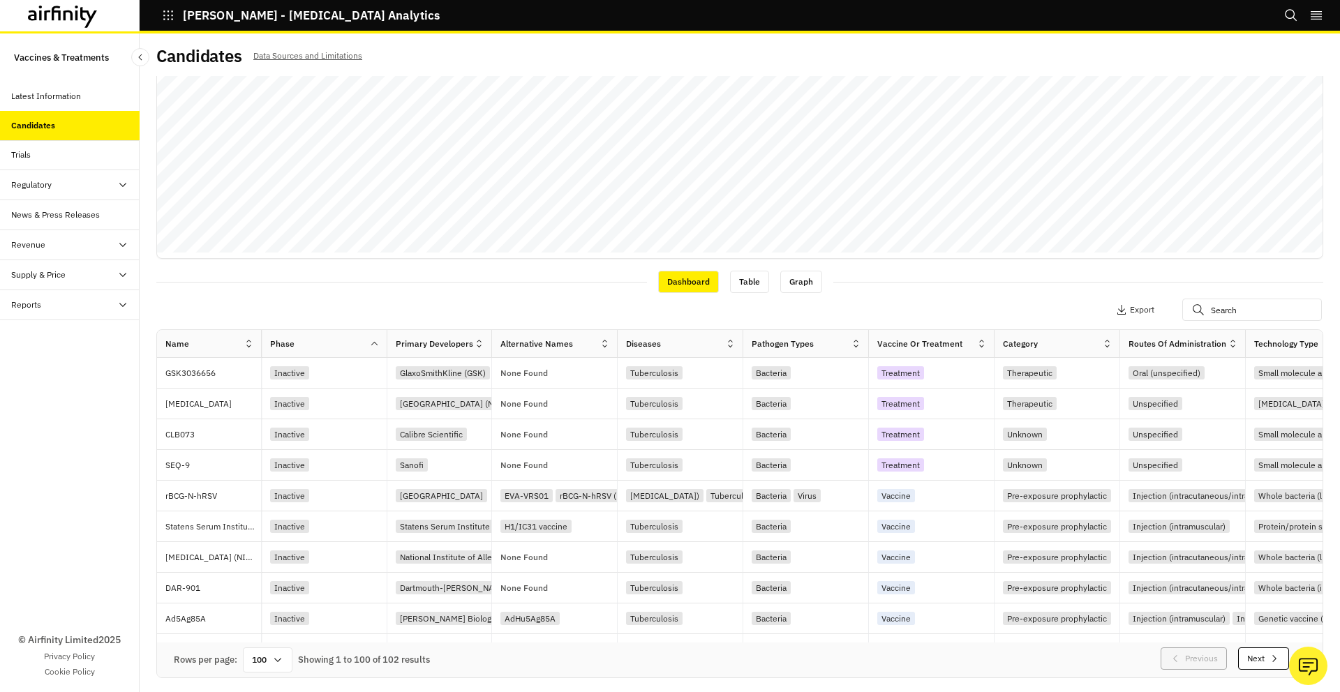
click at [372, 339] on icon at bounding box center [374, 344] width 10 height 10
click at [325, 426] on div "Sort Descending" at bounding box center [314, 438] width 143 height 31
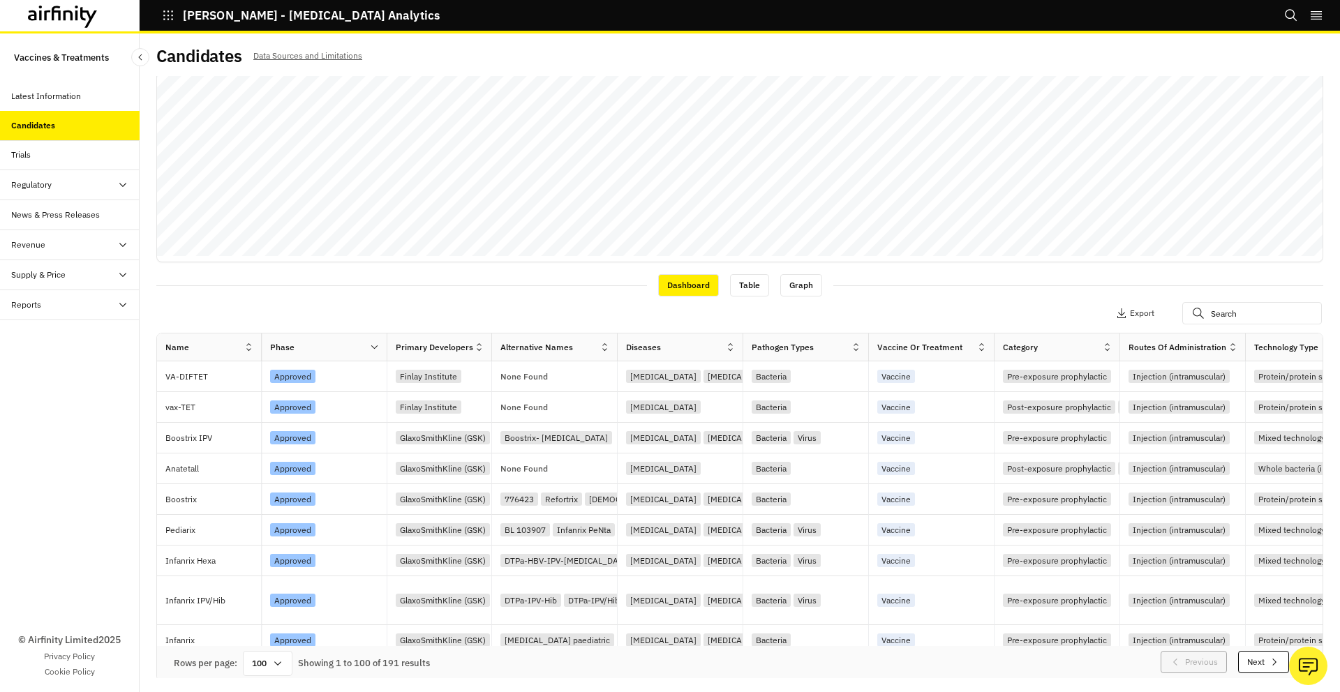
scroll to position [269, 0]
click at [216, 475] on p "Anatetall" at bounding box center [213, 468] width 96 height 14
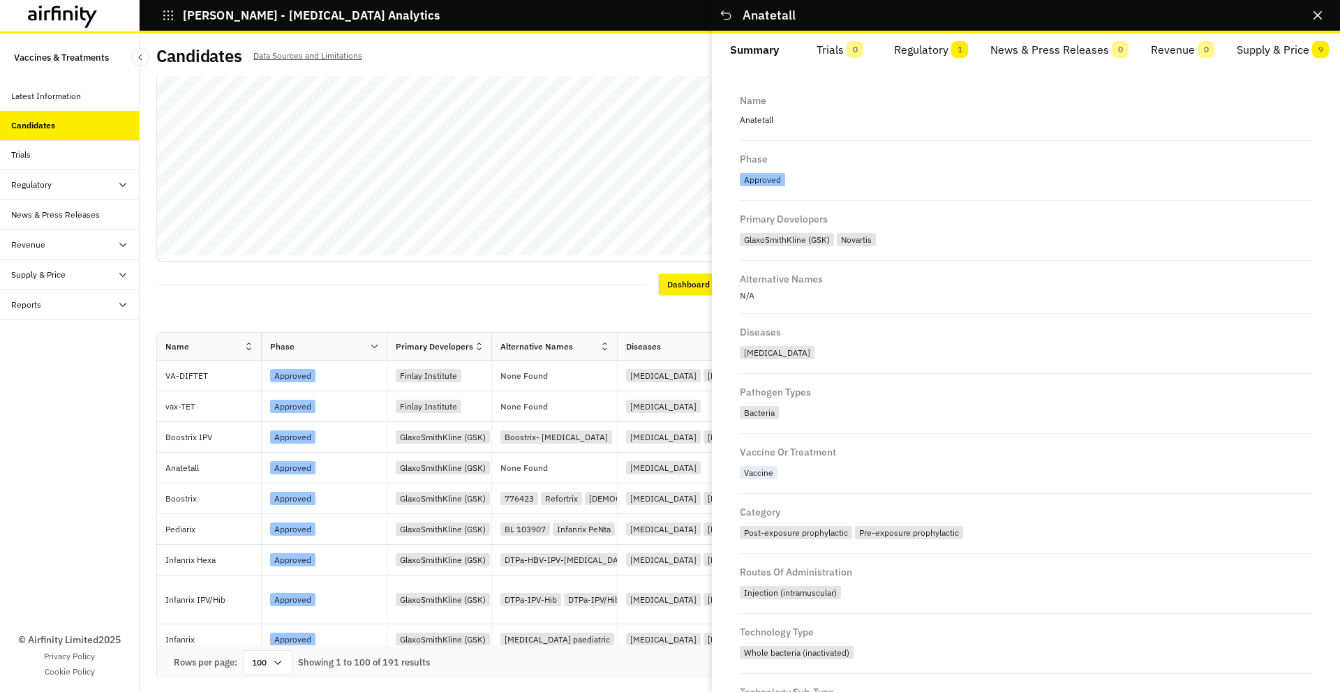
click at [757, 119] on p "Anatetall" at bounding box center [1026, 120] width 572 height 18
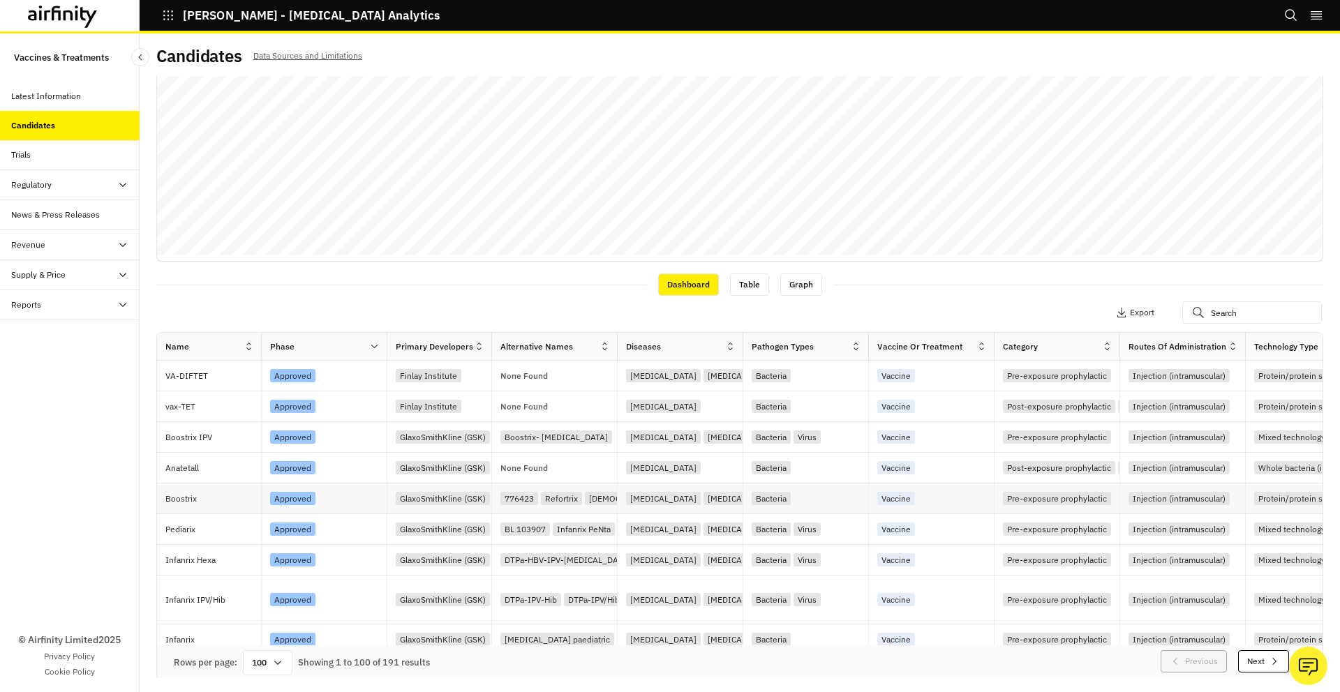
click at [218, 507] on div "Boostrix" at bounding box center [213, 499] width 96 height 30
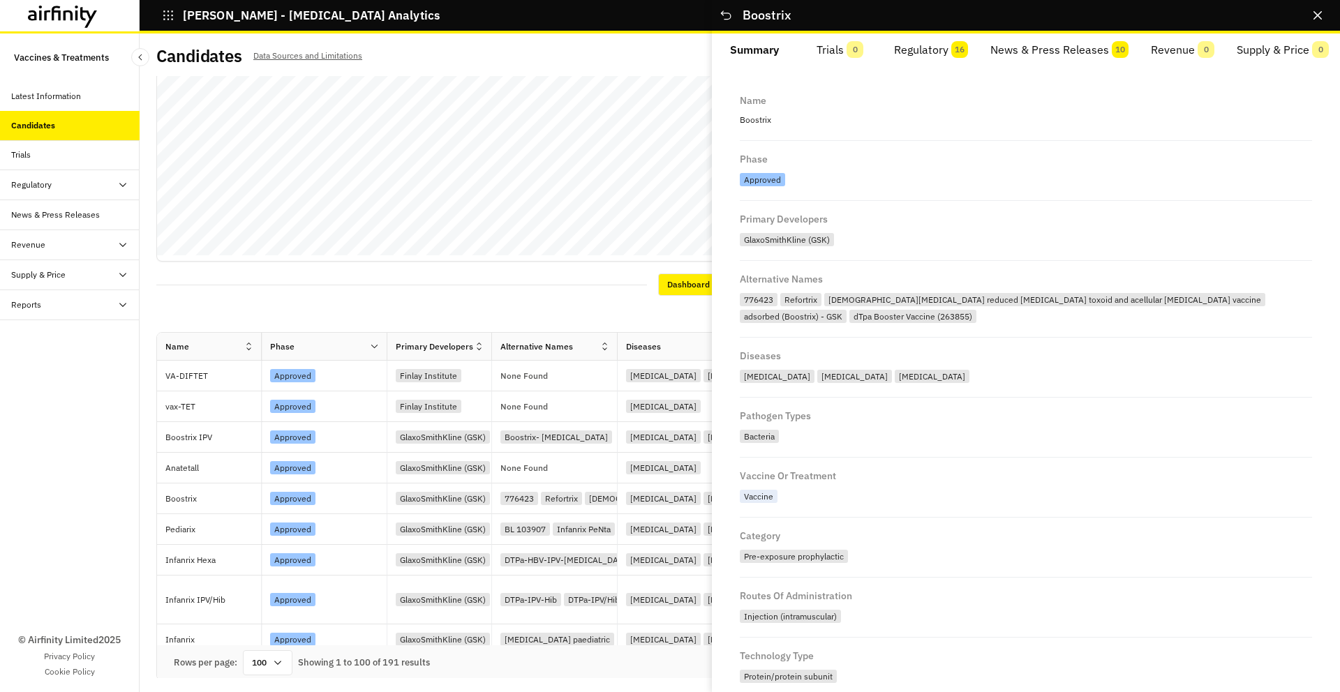
click at [765, 124] on p "Boostrix" at bounding box center [1026, 120] width 572 height 18
copy p "Boostrix"
click at [764, 126] on p "Boostrix" at bounding box center [1026, 120] width 572 height 18
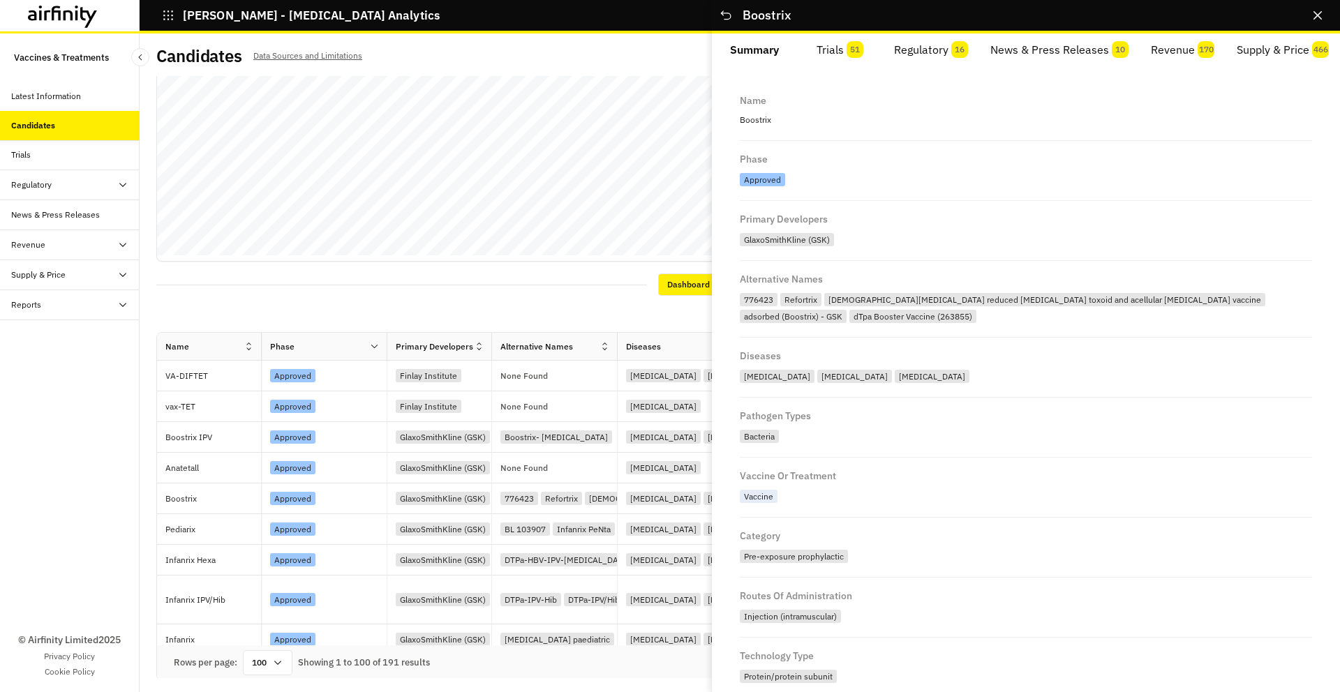
click at [766, 121] on p "Boostrix" at bounding box center [1026, 120] width 572 height 18
copy p "Boostrix"
click at [755, 109] on div "Name" at bounding box center [1026, 102] width 572 height 17
click at [755, 117] on p "Boostrix" at bounding box center [1026, 120] width 572 height 18
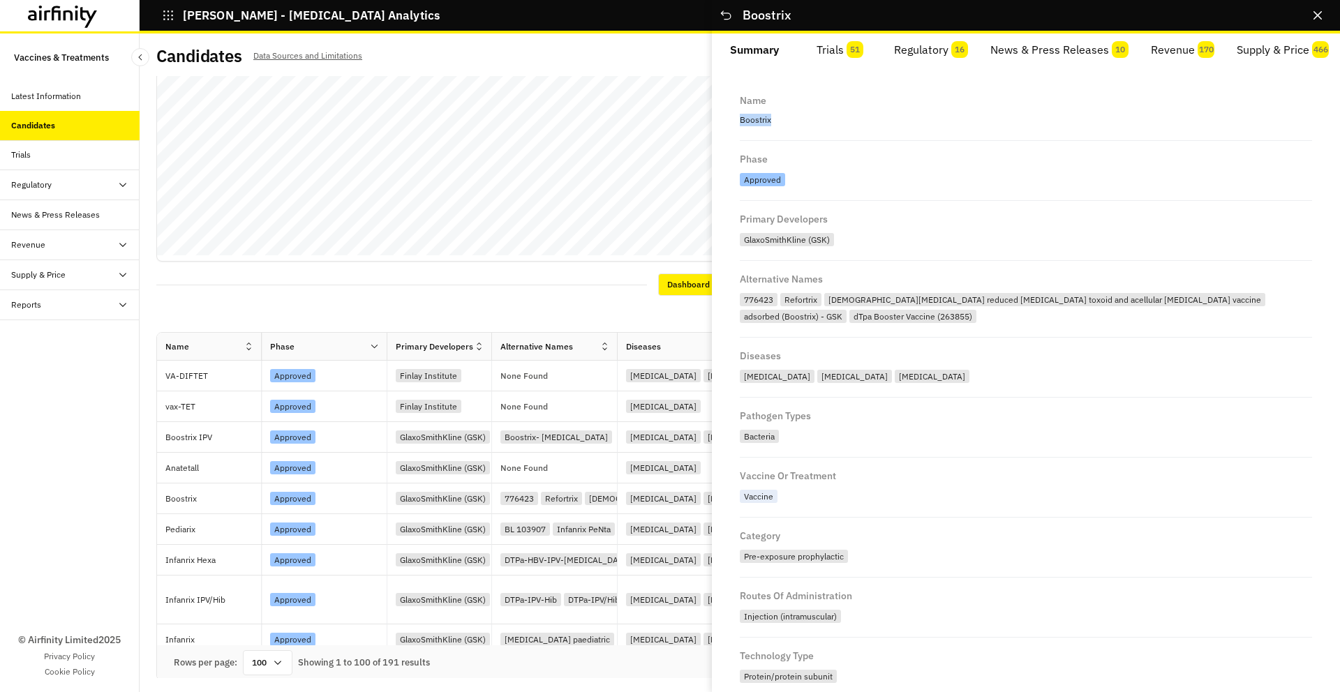
click at [755, 117] on p "Boostrix" at bounding box center [1026, 120] width 572 height 18
copy p "Boostrix"
